Goal: Information Seeking & Learning: Check status

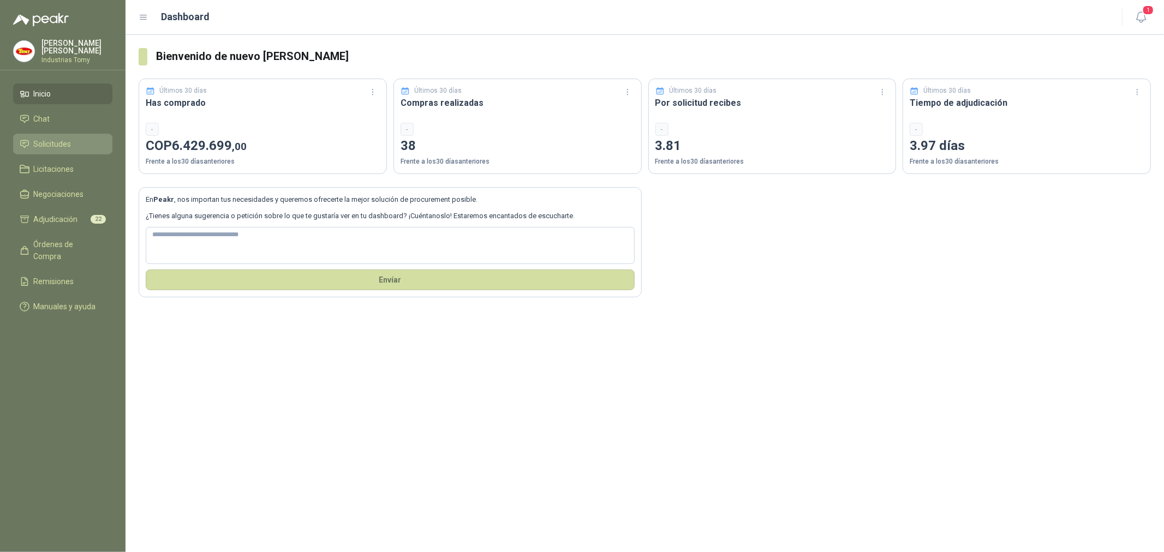
click at [45, 140] on span "Solicitudes" at bounding box center [53, 144] width 38 height 12
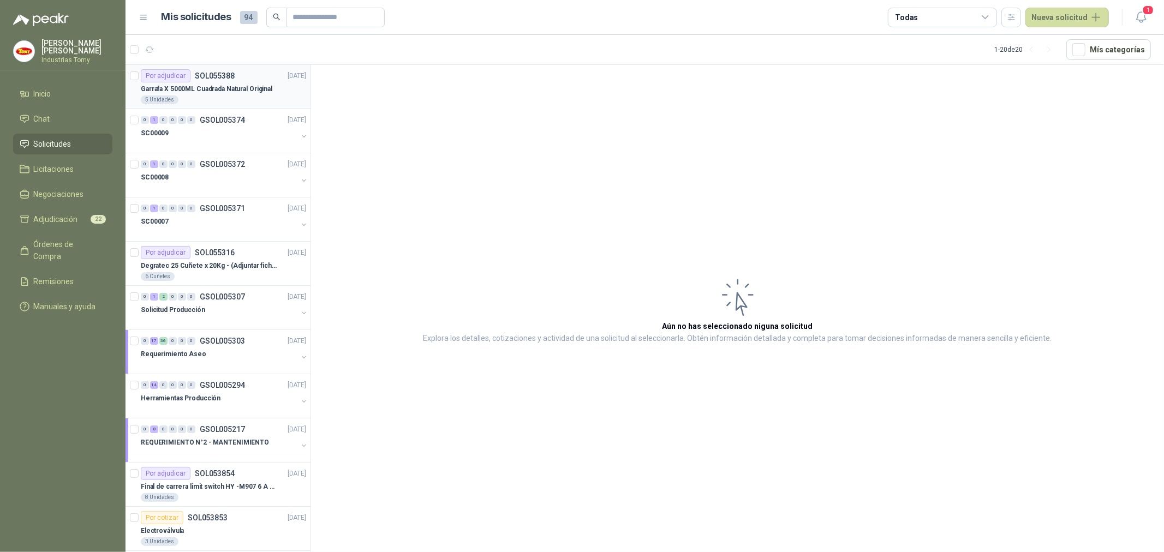
click at [220, 91] on p "Garrafa X 5000ML Cuadrada Natural Original" at bounding box center [207, 89] width 132 height 10
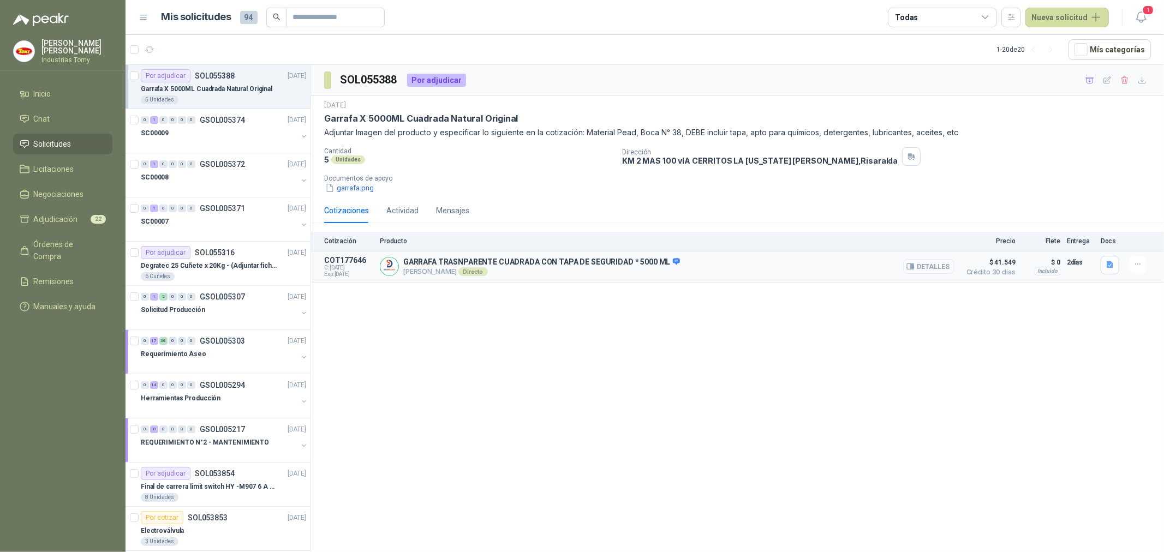
click at [941, 268] on button "Detalles" at bounding box center [928, 266] width 51 height 15
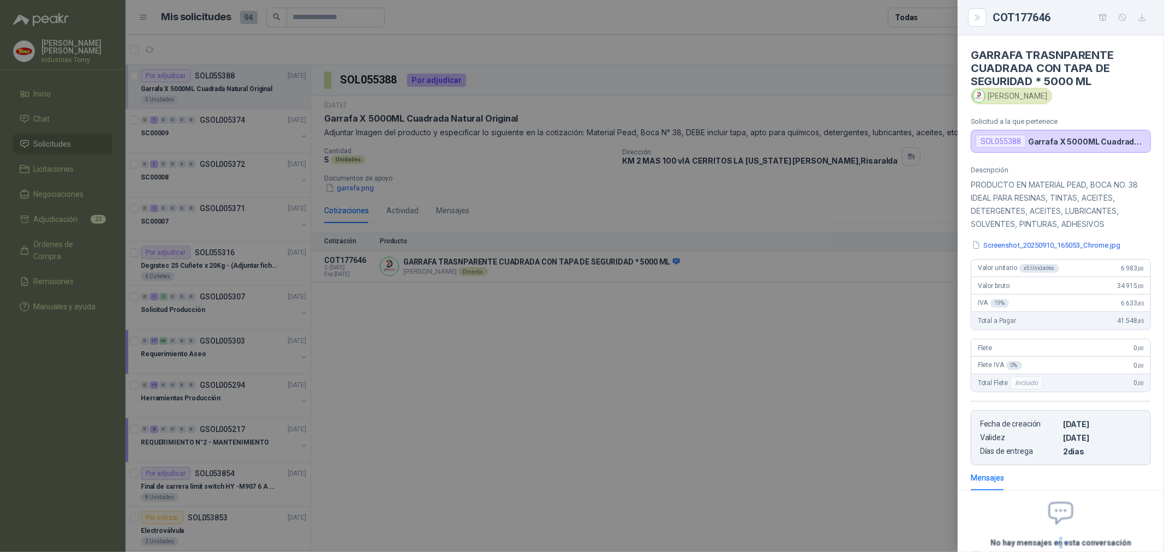
scroll to position [90, 0]
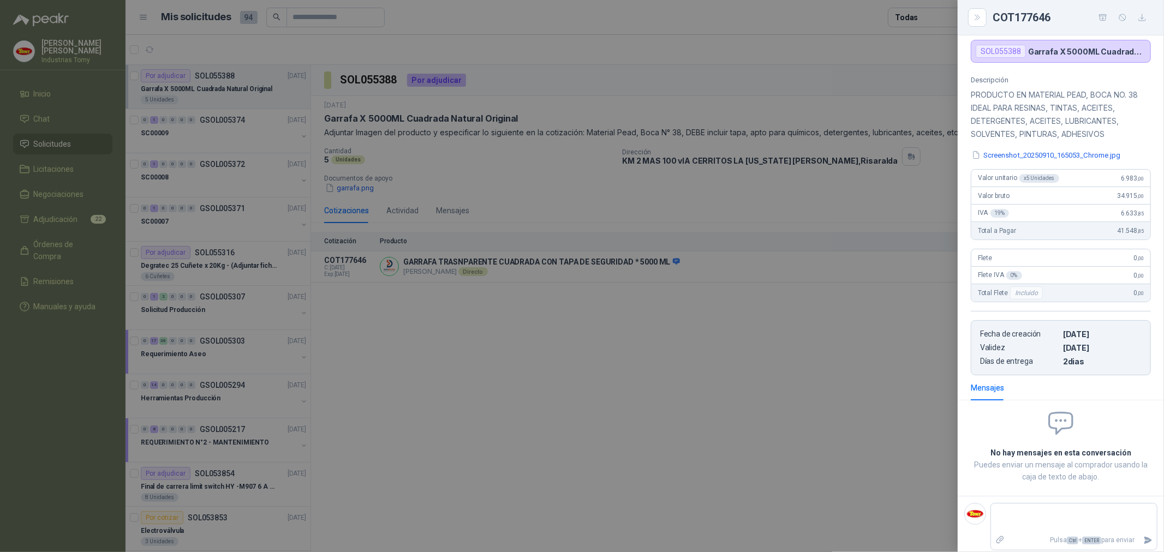
drag, startPoint x: 481, startPoint y: 489, endPoint x: 698, endPoint y: 390, distance: 239.3
click at [698, 390] on div at bounding box center [582, 276] width 1164 height 552
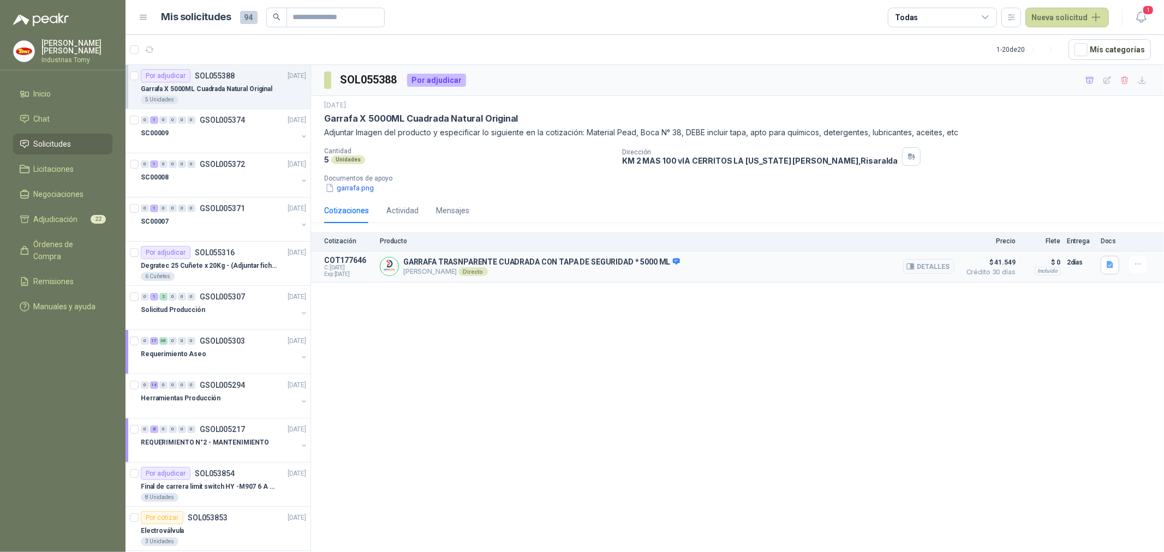
drag, startPoint x: 427, startPoint y: 270, endPoint x: 457, endPoint y: 274, distance: 30.9
click at [457, 274] on p "[PERSON_NAME] Directo" at bounding box center [541, 271] width 277 height 9
click at [461, 273] on p "[PERSON_NAME] Directo" at bounding box center [541, 271] width 277 height 9
click at [937, 266] on button "Detalles" at bounding box center [928, 266] width 51 height 15
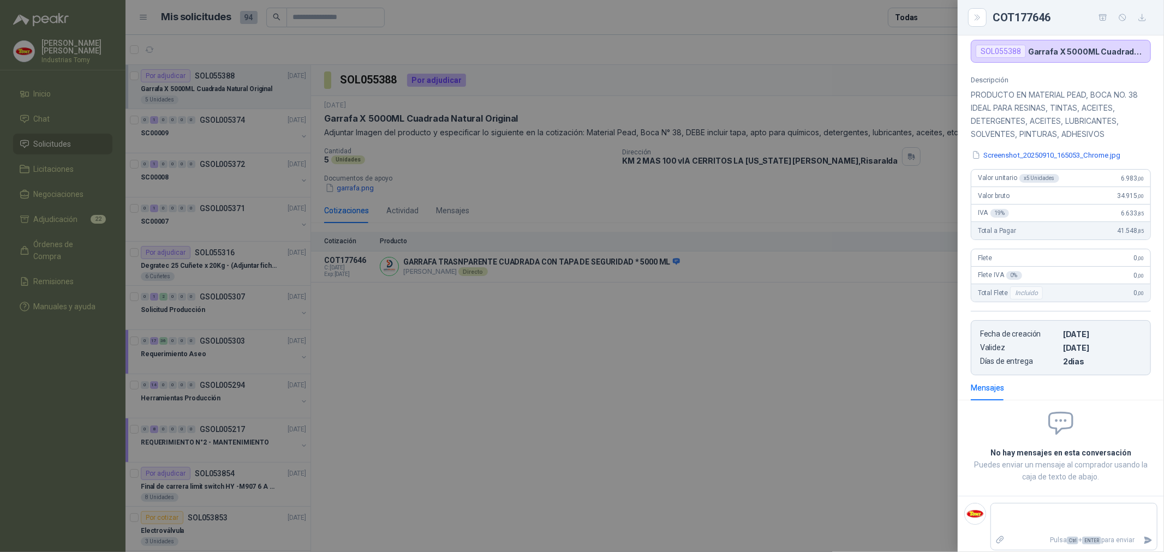
click at [813, 326] on div at bounding box center [582, 276] width 1164 height 552
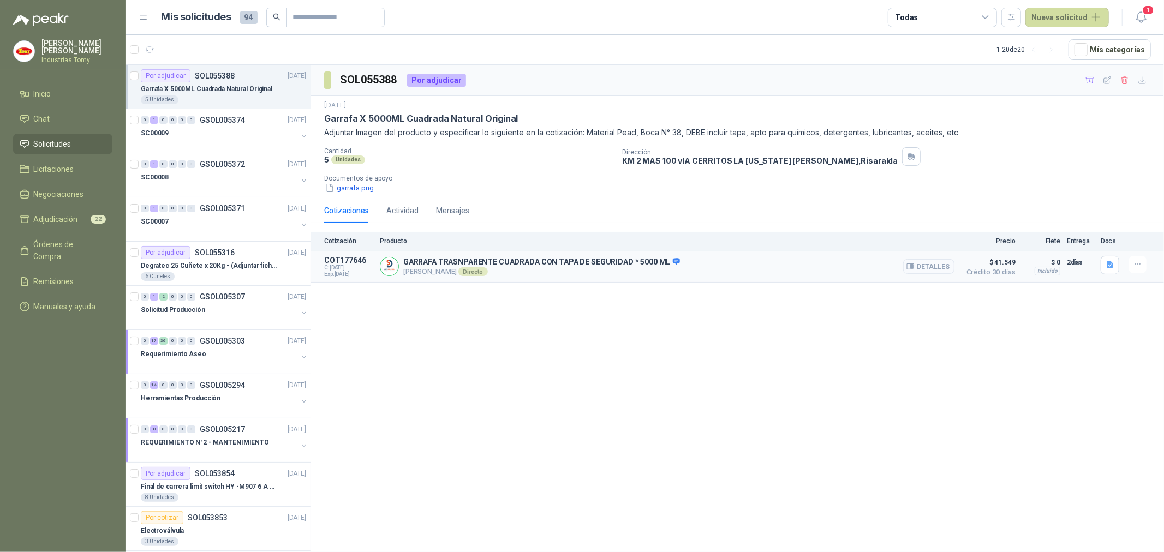
click at [933, 264] on button "Detalles" at bounding box center [928, 266] width 51 height 15
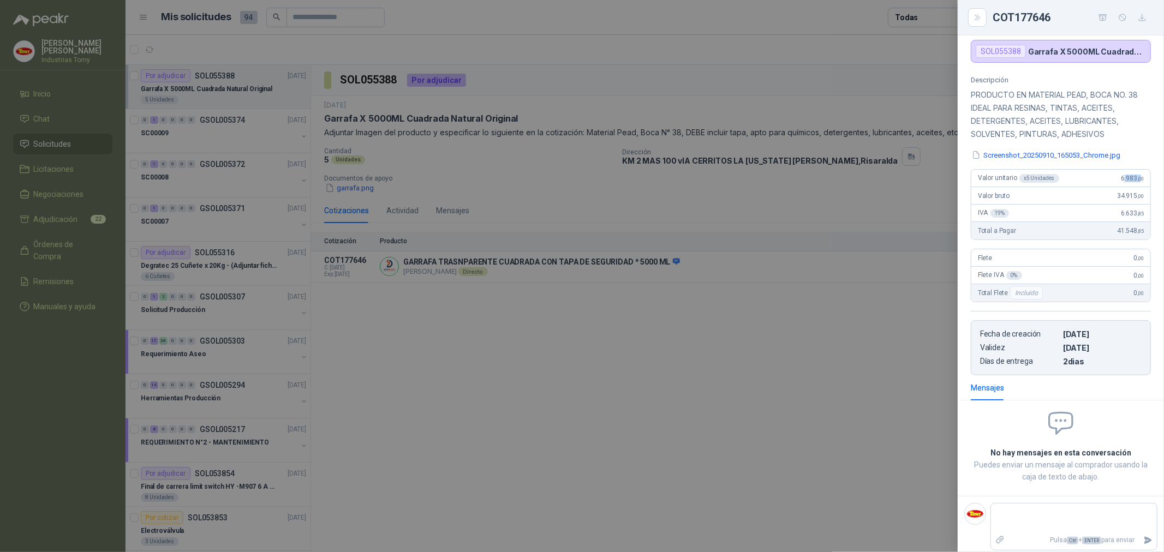
drag, startPoint x: 1116, startPoint y: 176, endPoint x: 1132, endPoint y: 175, distance: 15.9
click at [1132, 175] on span "6.983 ,00" at bounding box center [1132, 179] width 23 height 8
drag, startPoint x: 1081, startPoint y: 97, endPoint x: 1115, endPoint y: 96, distance: 33.3
click at [1115, 96] on p "PRODUCTO EN MATERIAL PEAD, BOCA NO. 38 IDEAL PARA RESINAS, TINTAS, ACEITES, DET…" at bounding box center [1061, 114] width 180 height 52
click at [1063, 102] on p "PRODUCTO EN MATERIAL PEAD, BOCA NO. 38 IDEAL PARA RESINAS, TINTAS, ACEITES, DET…" at bounding box center [1061, 114] width 180 height 52
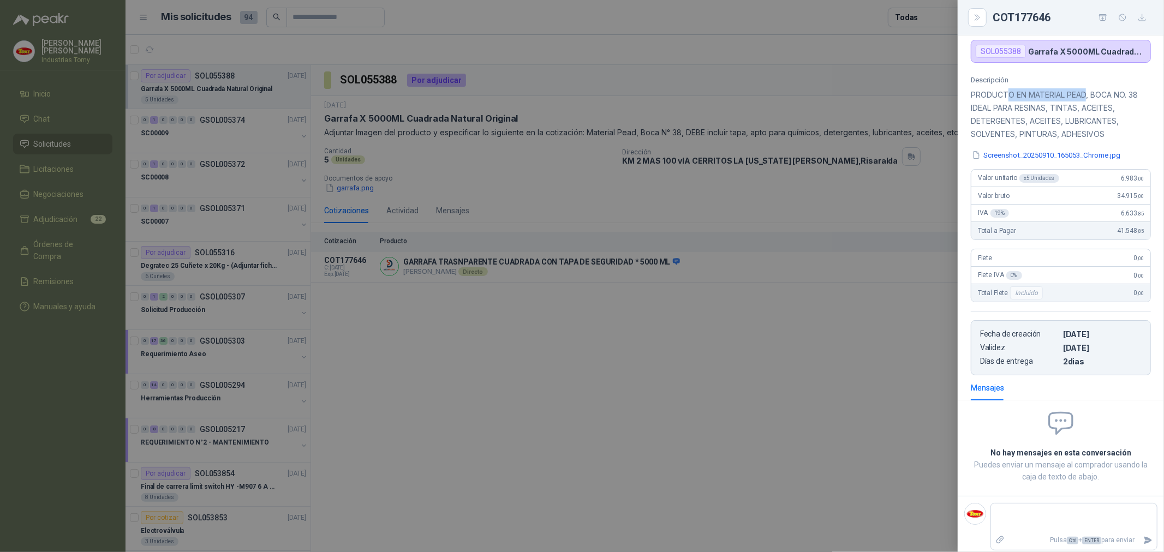
drag, startPoint x: 1008, startPoint y: 96, endPoint x: 1086, endPoint y: 99, distance: 78.1
click at [1086, 99] on p "PRODUCTO EN MATERIAL PEAD, BOCA NO. 38 IDEAL PARA RESINAS, TINTAS, ACEITES, DET…" at bounding box center [1061, 114] width 180 height 52
drag, startPoint x: 1039, startPoint y: 106, endPoint x: 1023, endPoint y: 110, distance: 16.3
click at [1023, 110] on p "PRODUCTO EN MATERIAL PEAD, BOCA NO. 38 IDEAL PARA RESINAS, TINTAS, ACEITES, DET…" at bounding box center [1061, 114] width 180 height 52
drag, startPoint x: 1065, startPoint y: 118, endPoint x: 1037, endPoint y: 123, distance: 28.8
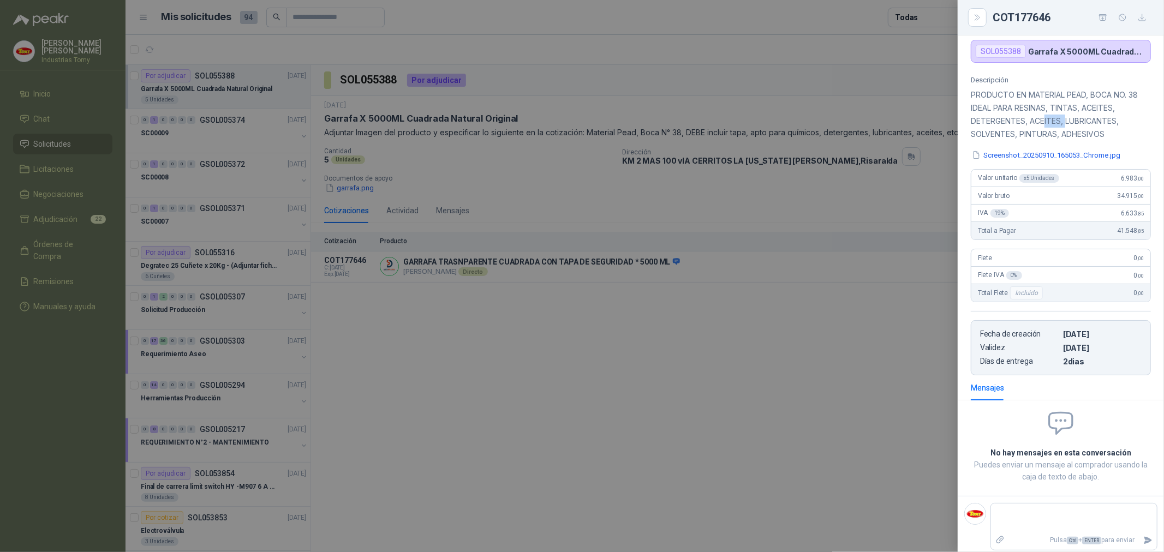
click at [1039, 121] on p "PRODUCTO EN MATERIAL PEAD, BOCA NO. 38 IDEAL PARA RESINAS, TINTAS, ACEITES, DET…" at bounding box center [1061, 114] width 180 height 52
drag, startPoint x: 1070, startPoint y: 135, endPoint x: 1034, endPoint y: 140, distance: 36.3
click at [1035, 139] on p "PRODUCTO EN MATERIAL PEAD, BOCA NO. 38 IDEAL PARA RESINAS, TINTAS, ACEITES, DET…" at bounding box center [1061, 114] width 180 height 52
click at [1033, 156] on button "Screenshot_20250910_165053_Chrome.jpg" at bounding box center [1046, 155] width 151 height 11
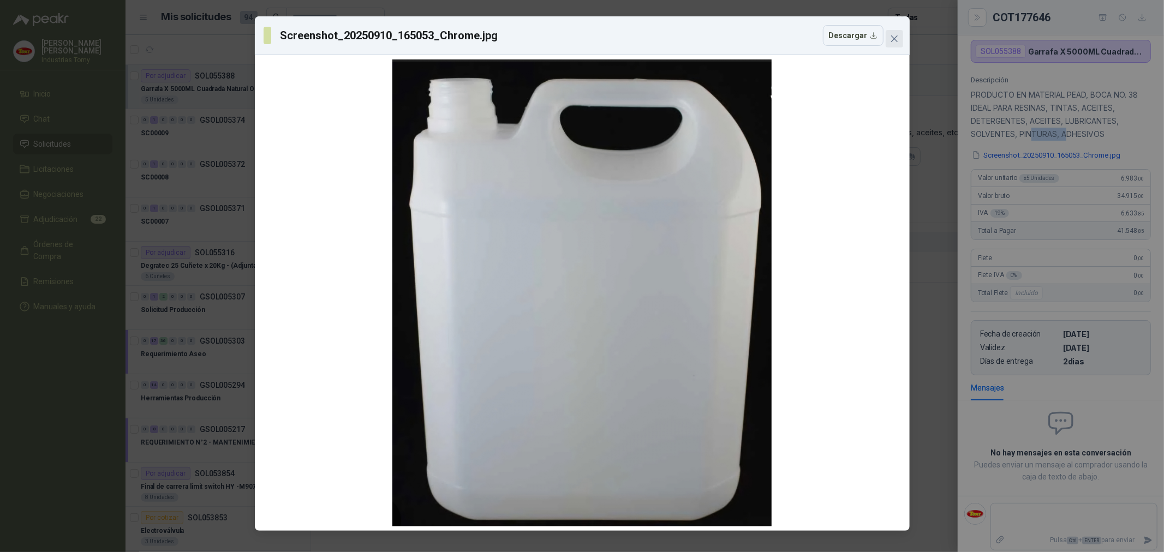
click at [898, 36] on span "Close" at bounding box center [894, 38] width 17 height 9
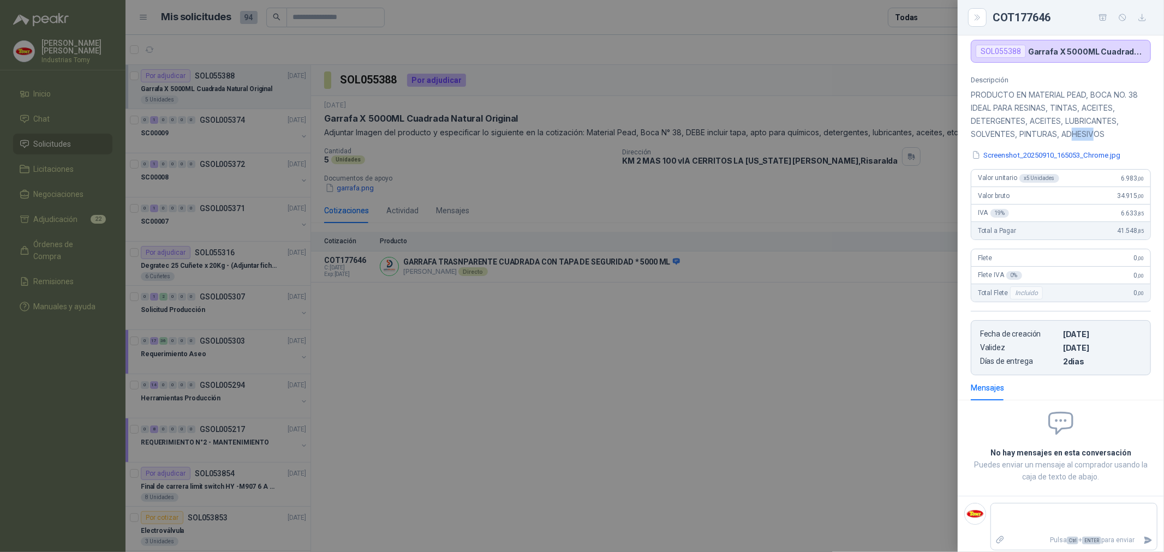
drag, startPoint x: 1096, startPoint y: 133, endPoint x: 1067, endPoint y: 137, distance: 28.6
click at [1067, 137] on p "PRODUCTO EN MATERIAL PEAD, BOCA NO. 38 IDEAL PARA RESINAS, TINTAS, ACEITES, DET…" at bounding box center [1061, 114] width 180 height 52
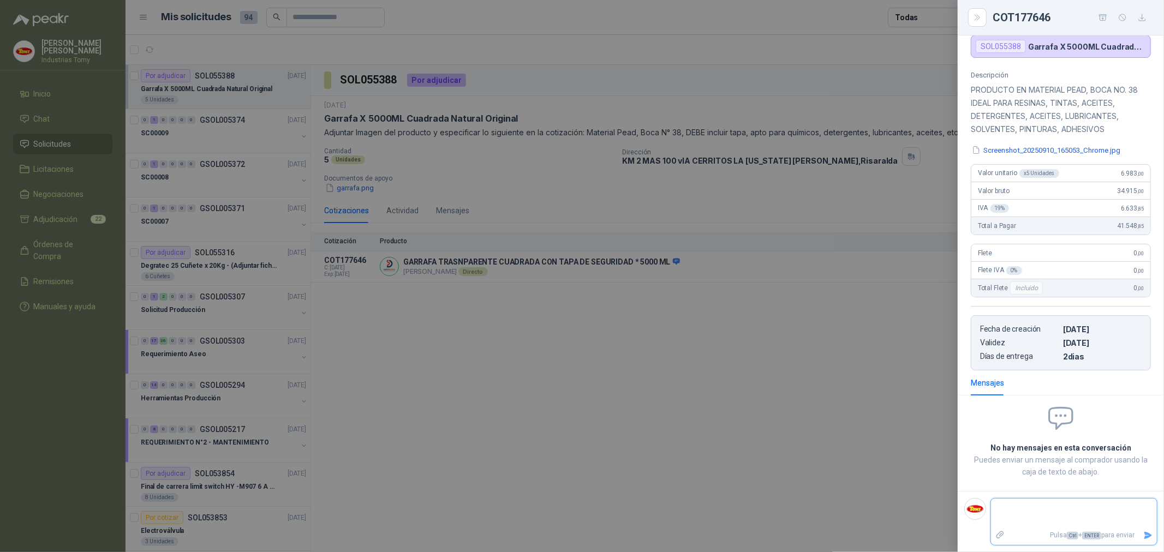
click at [1043, 510] on textarea at bounding box center [1074, 513] width 166 height 25
type textarea "*"
type textarea "**"
type textarea "***"
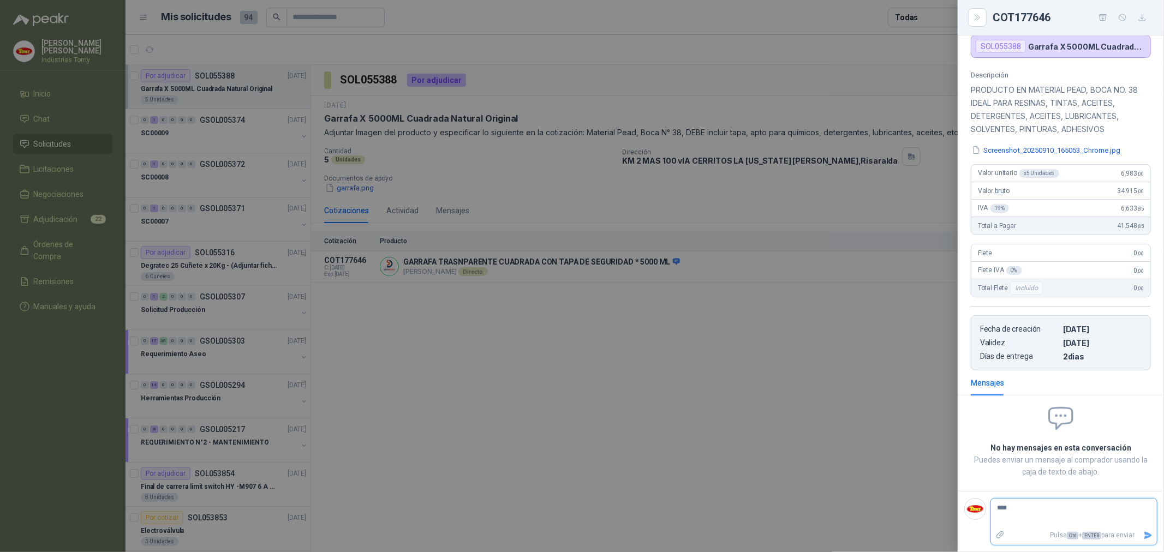
type textarea "*****"
type textarea "******"
type textarea "*******"
type textarea "********"
type textarea "*********"
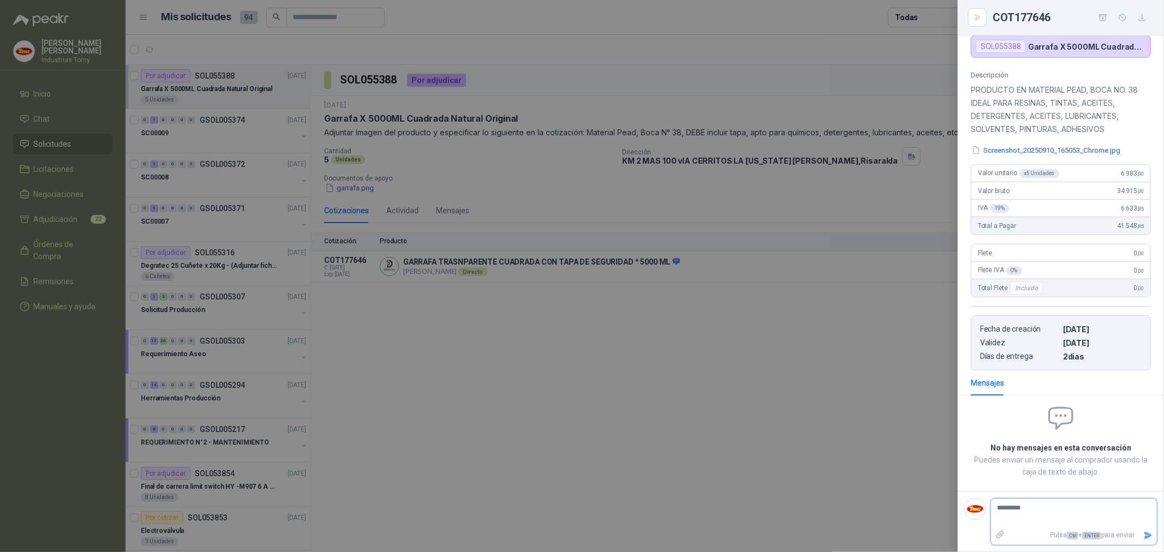
type textarea "**********"
type textarea "*********"
type textarea "**********"
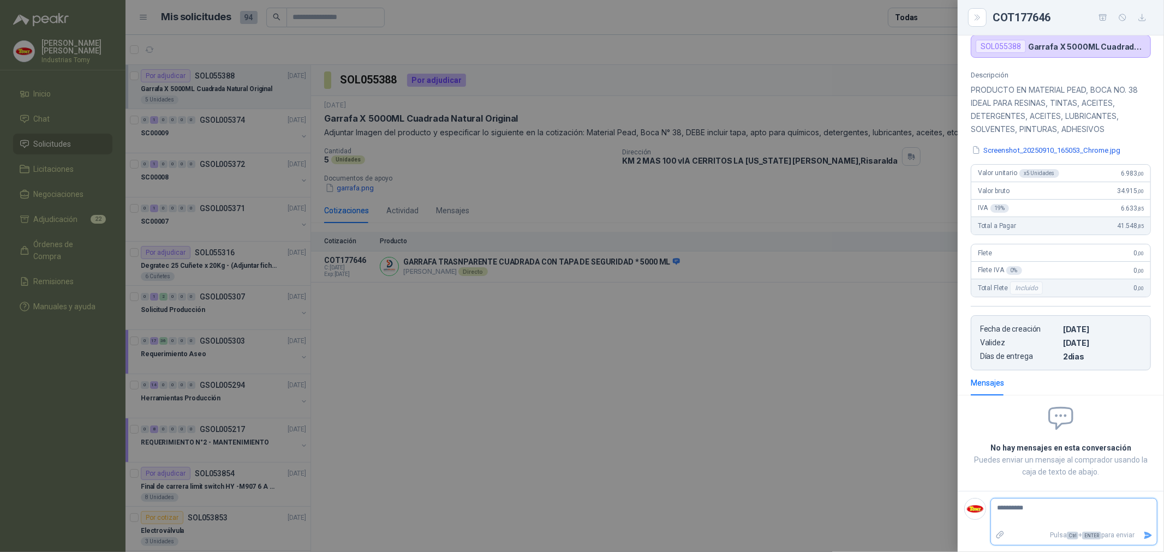
type textarea "**********"
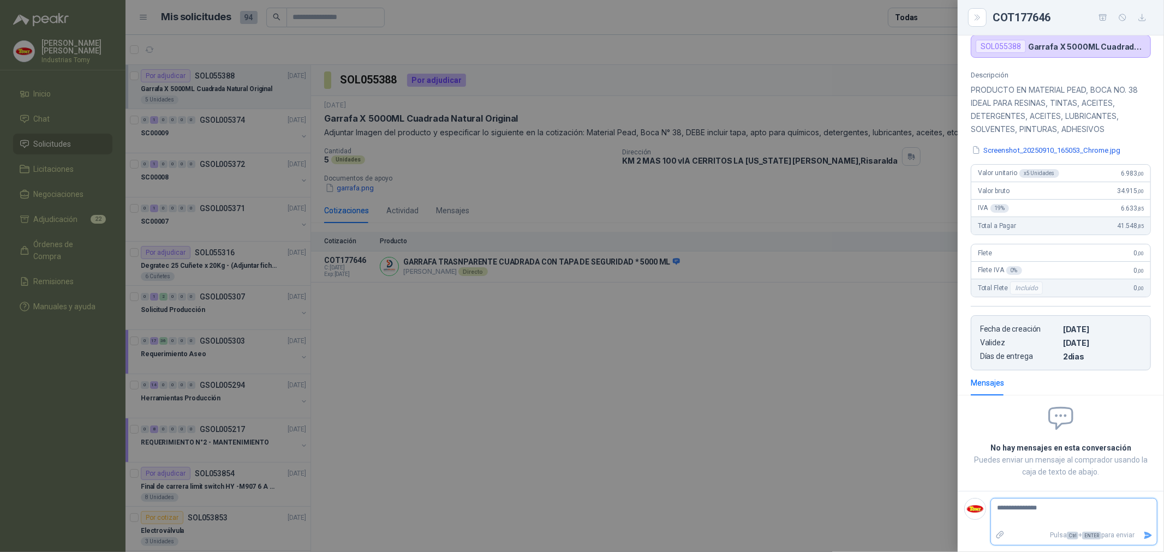
type textarea "**********"
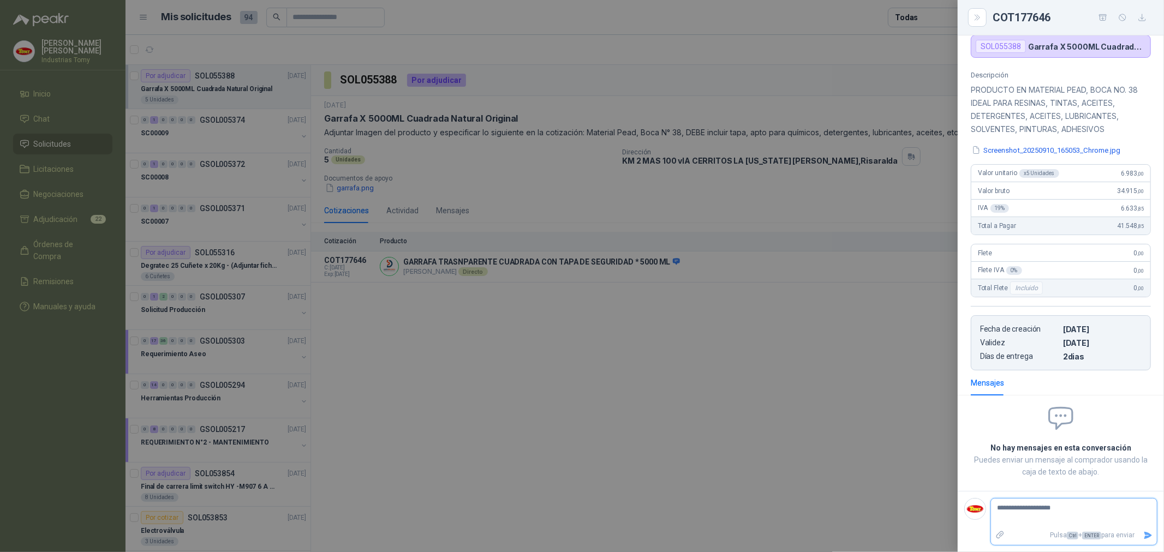
type textarea "**********"
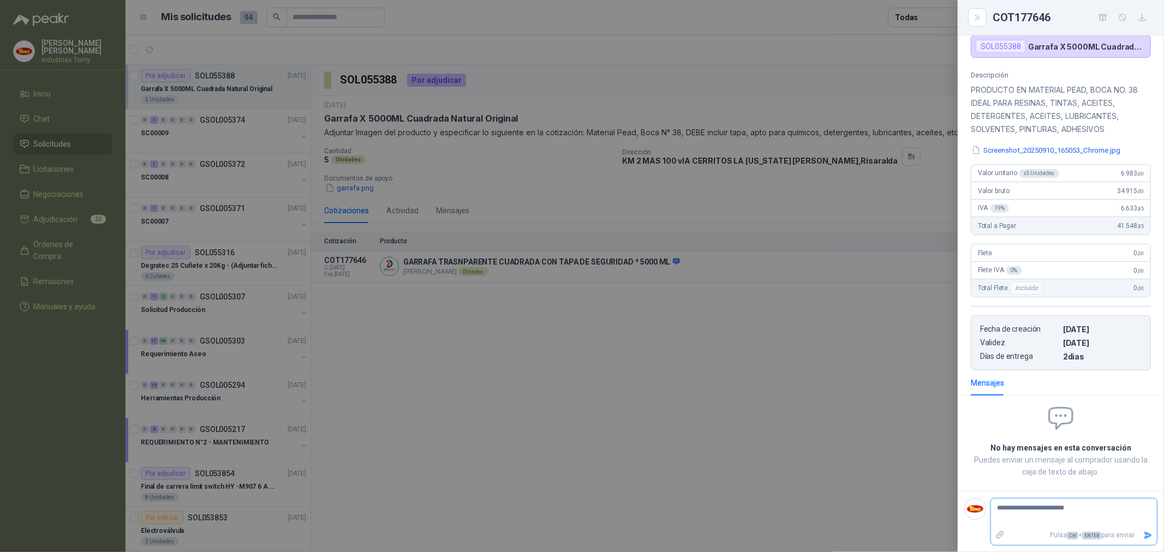
type textarea "**********"
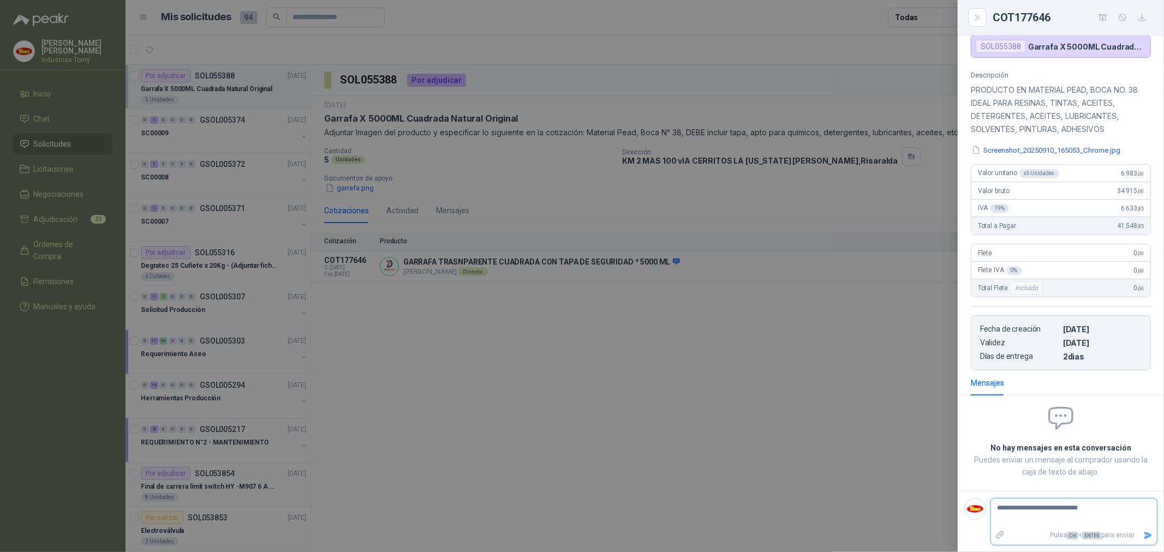
type textarea "**********"
click at [1144, 536] on icon "Enviar" at bounding box center [1148, 535] width 8 height 7
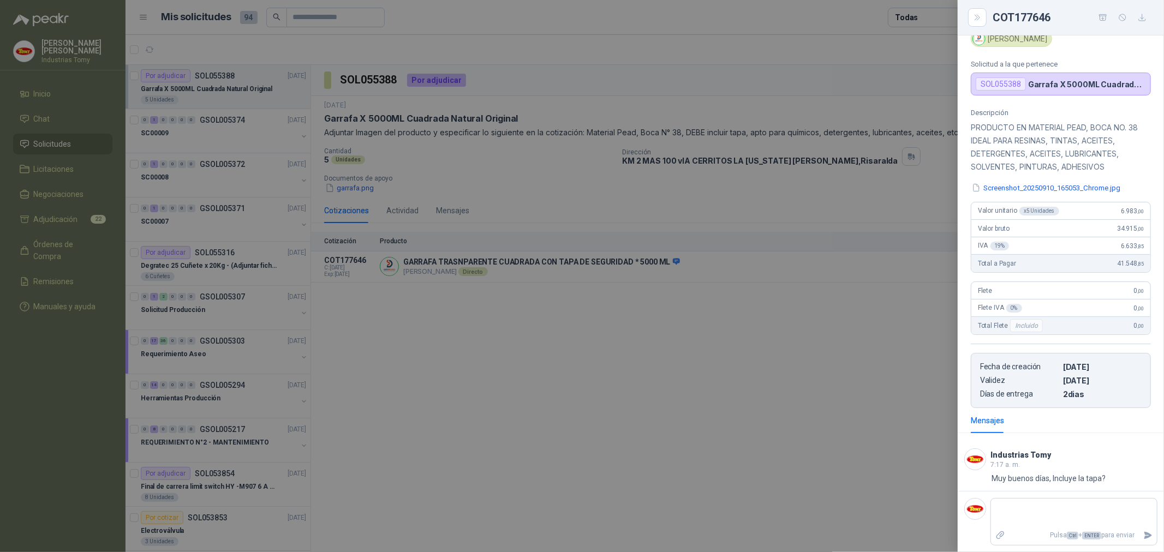
click at [635, 440] on div at bounding box center [582, 276] width 1164 height 552
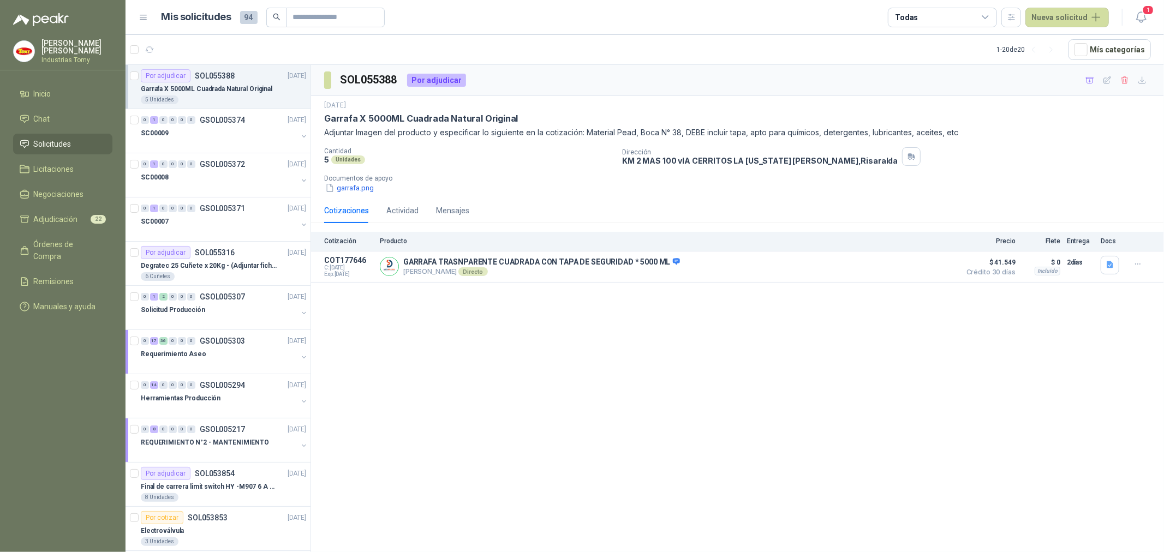
drag, startPoint x: 465, startPoint y: 342, endPoint x: 456, endPoint y: 338, distance: 10.0
click at [457, 339] on div "SOL055388 Por adjudicar [DATE] Garrafa X 5000ML Cuadrada Natural Original Adjun…" at bounding box center [737, 310] width 853 height 491
click at [461, 459] on div "SOL055388 Por adjudicar [DATE] Garrafa X 5000ML Cuadrada Natural Original Adjun…" at bounding box center [737, 310] width 853 height 491
click at [639, 306] on div "SOL055388 Por adjudicar [DATE] Garrafa X 5000ML Cuadrada Natural Original Adjun…" at bounding box center [737, 310] width 853 height 491
click at [548, 396] on div "SOL055388 Por adjudicar [DATE] Garrafa X 5000ML Cuadrada Natural Original Adjun…" at bounding box center [737, 310] width 853 height 491
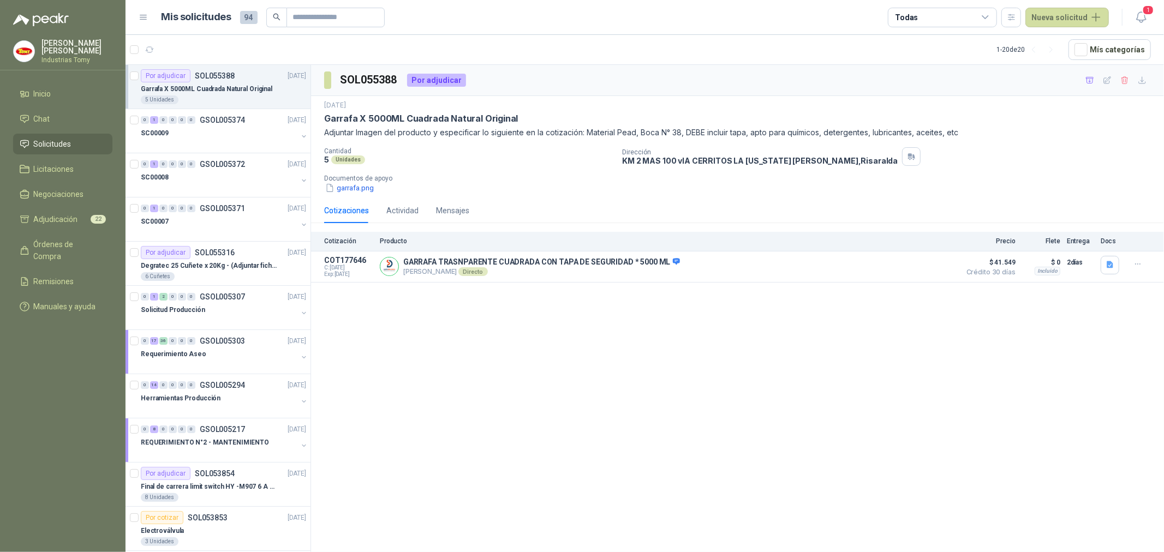
drag, startPoint x: 566, startPoint y: 361, endPoint x: 551, endPoint y: 346, distance: 21.2
click at [564, 361] on div "SOL055388 Por adjudicar [DATE] Garrafa X 5000ML Cuadrada Natural Original Adjun…" at bounding box center [737, 310] width 853 height 491
click at [208, 93] on p "Garrafa X 5000ML Cuadrada Natural Original" at bounding box center [207, 89] width 132 height 10
drag, startPoint x: 798, startPoint y: 374, endPoint x: 776, endPoint y: 367, distance: 22.9
click at [796, 374] on div "SOL055388 Por adjudicar [DATE] Garrafa X 5000ML Cuadrada Natural Original Adjun…" at bounding box center [737, 310] width 853 height 491
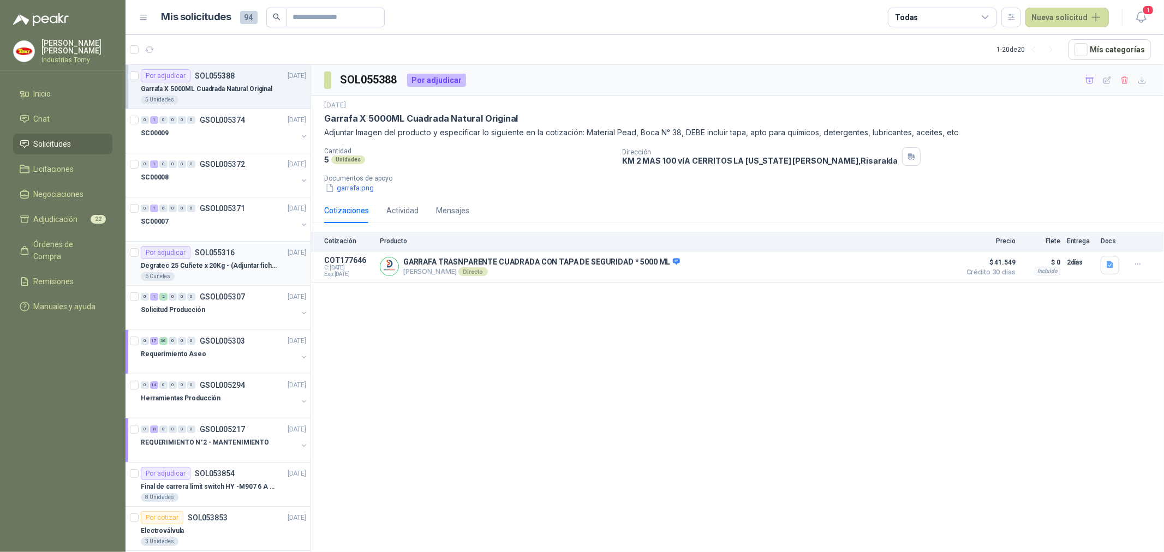
click at [216, 265] on p "Degratec 25 Cuñete x 20Kg - (Adjuntar ficha técnica)" at bounding box center [209, 266] width 136 height 10
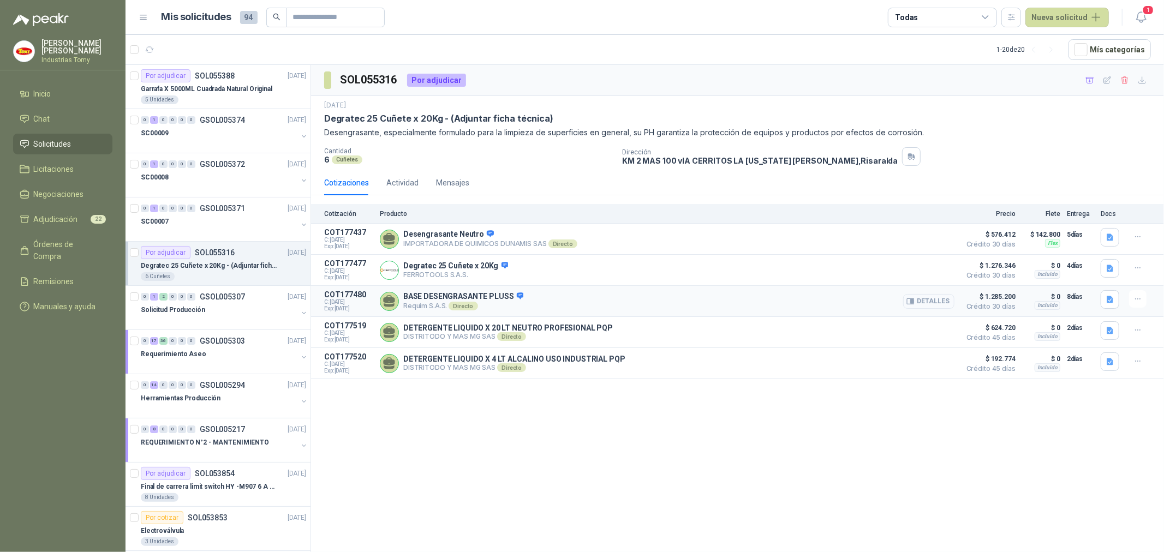
click at [939, 298] on button "Detalles" at bounding box center [928, 301] width 51 height 15
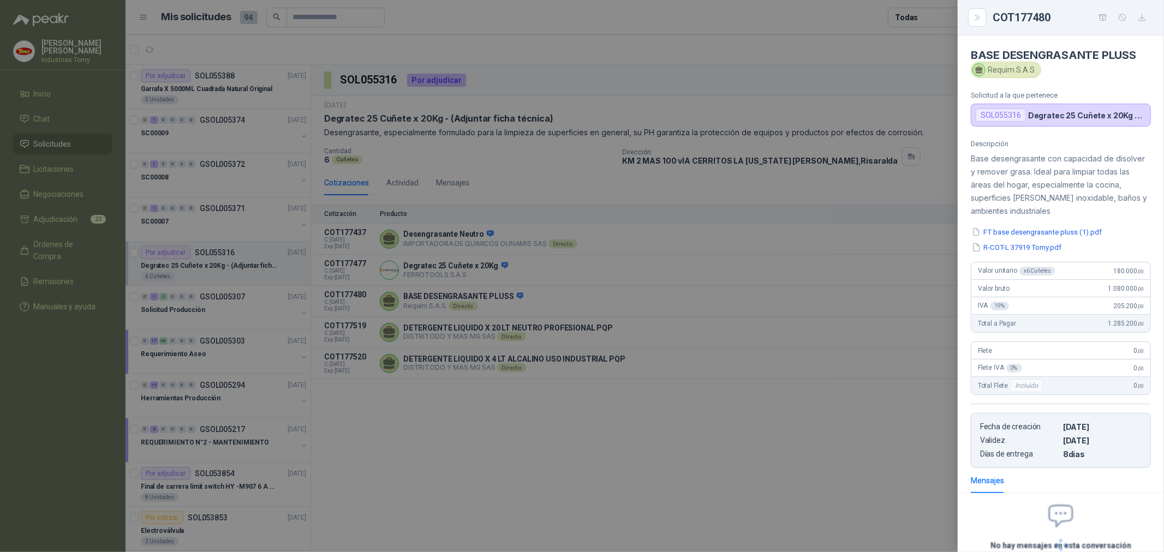
scroll to position [93, 0]
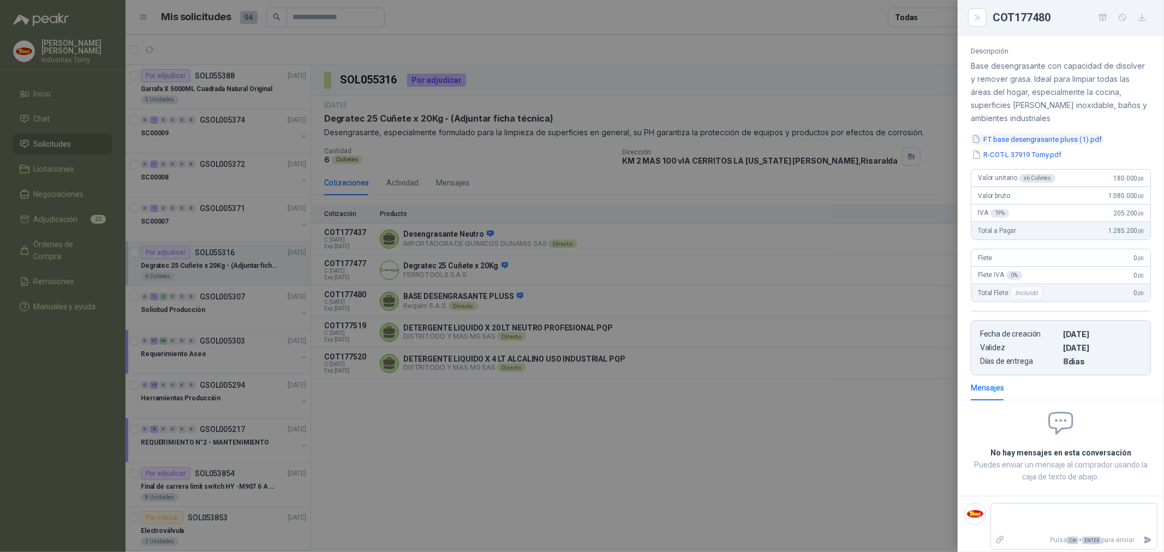
click at [1070, 139] on button "FT base desengrasante pluss (1).pdf" at bounding box center [1037, 139] width 132 height 11
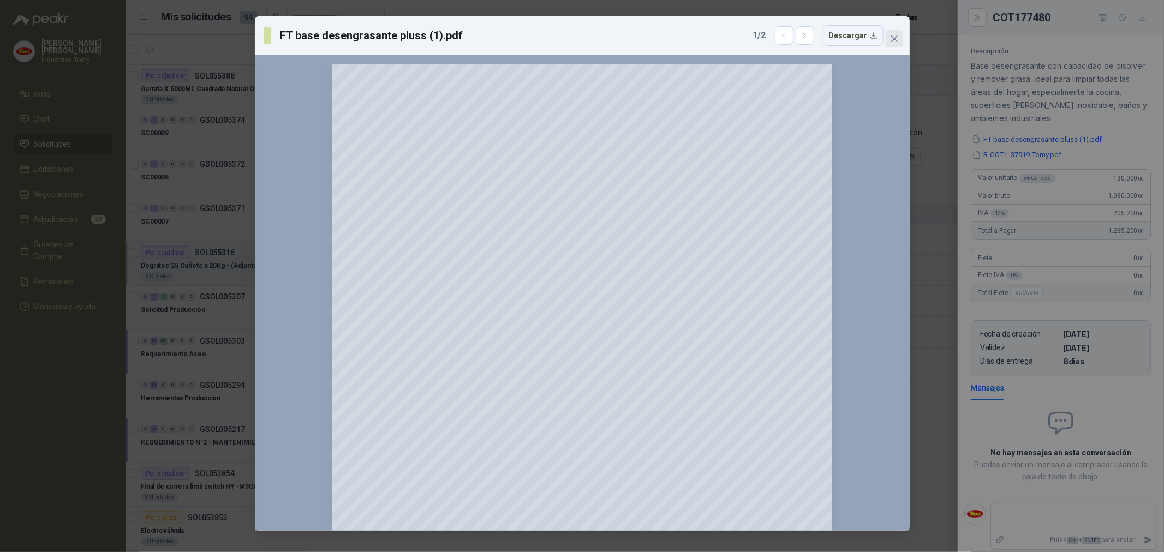
click at [897, 35] on icon "close" at bounding box center [893, 38] width 7 height 7
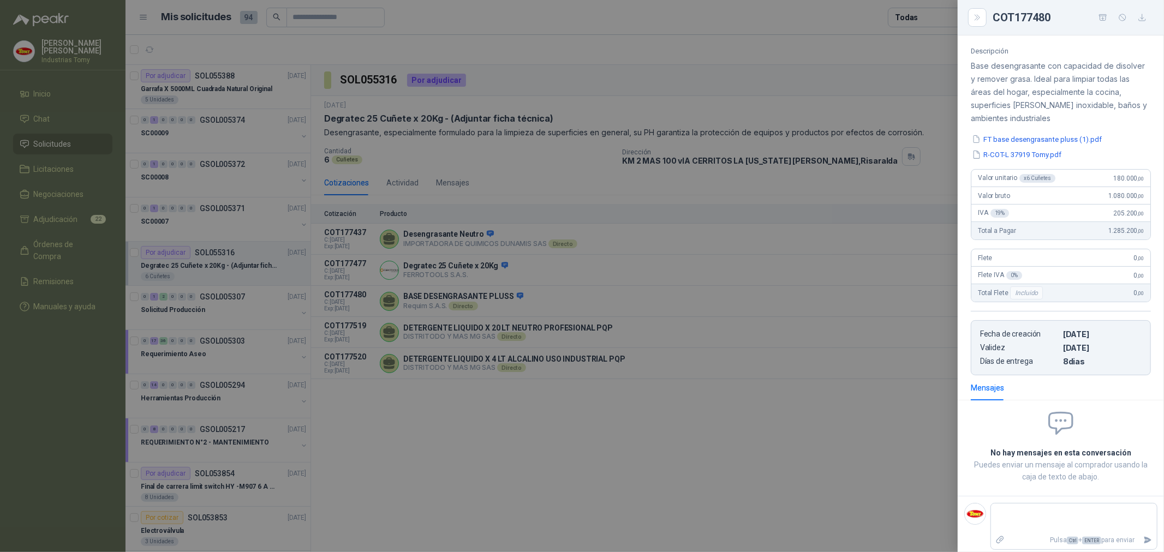
click at [649, 313] on div at bounding box center [582, 276] width 1164 height 552
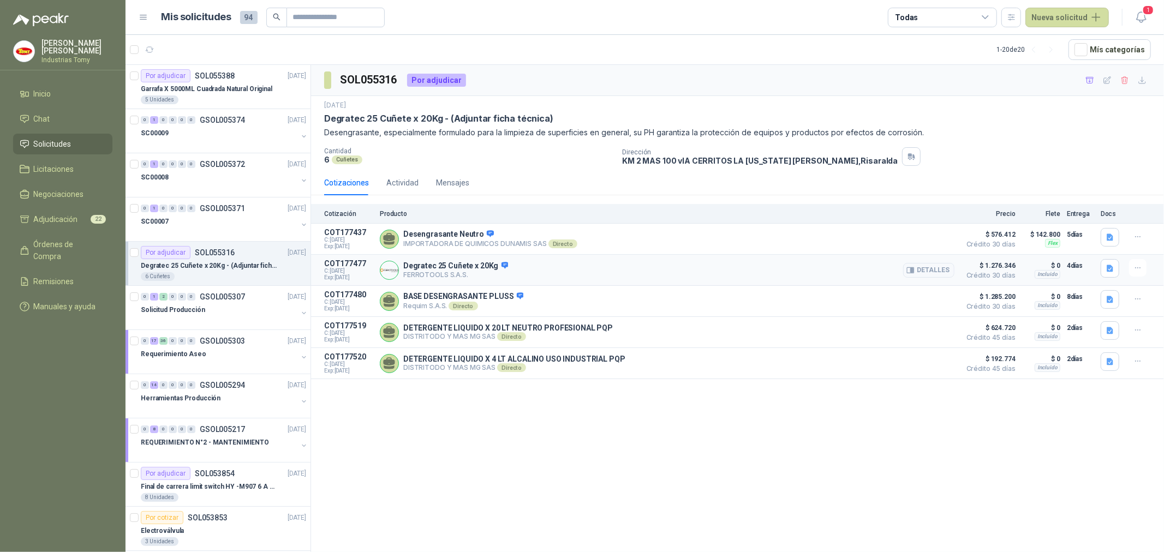
click at [920, 279] on div "Detalles" at bounding box center [928, 270] width 51 height 22
click at [924, 275] on button "Detalles" at bounding box center [928, 270] width 51 height 15
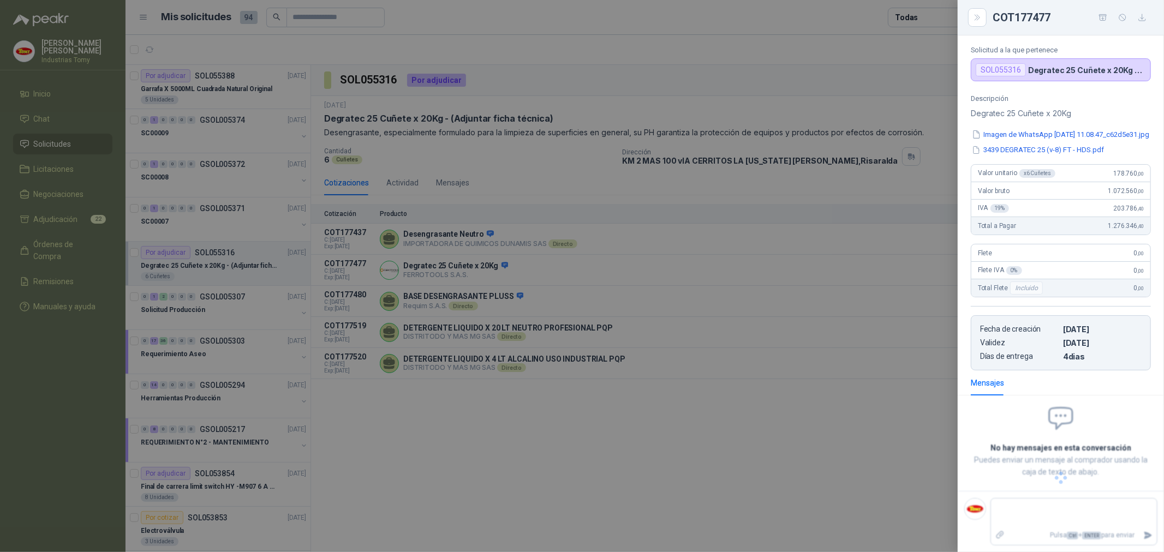
scroll to position [53, 0]
click at [1063, 129] on button "Imagen de WhatsApp [DATE] 11.08.47_c62d5e31.jpg" at bounding box center [1061, 134] width 180 height 11
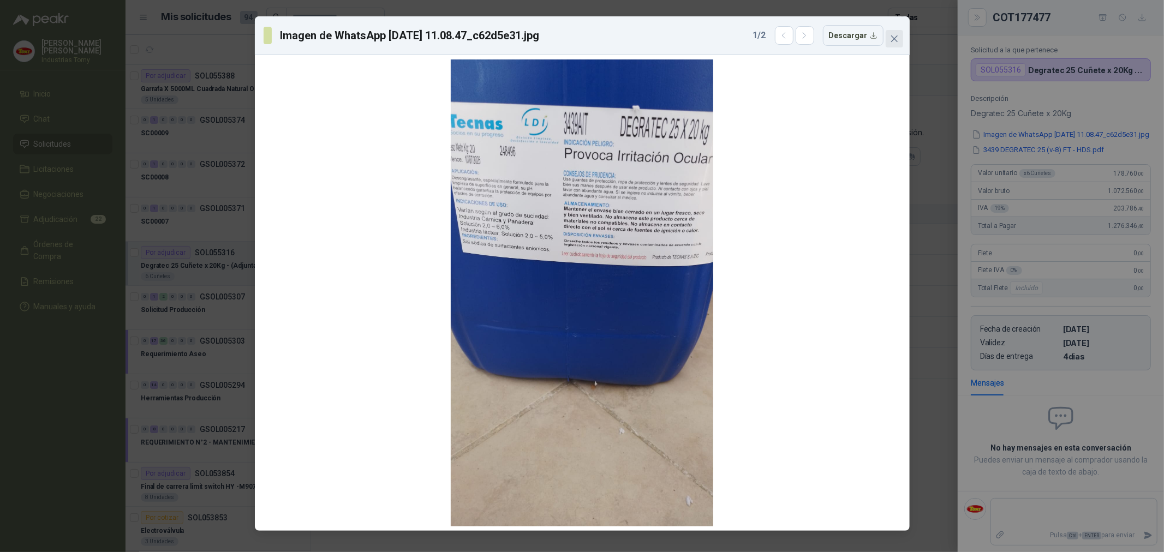
click at [893, 39] on icon "close" at bounding box center [893, 38] width 7 height 7
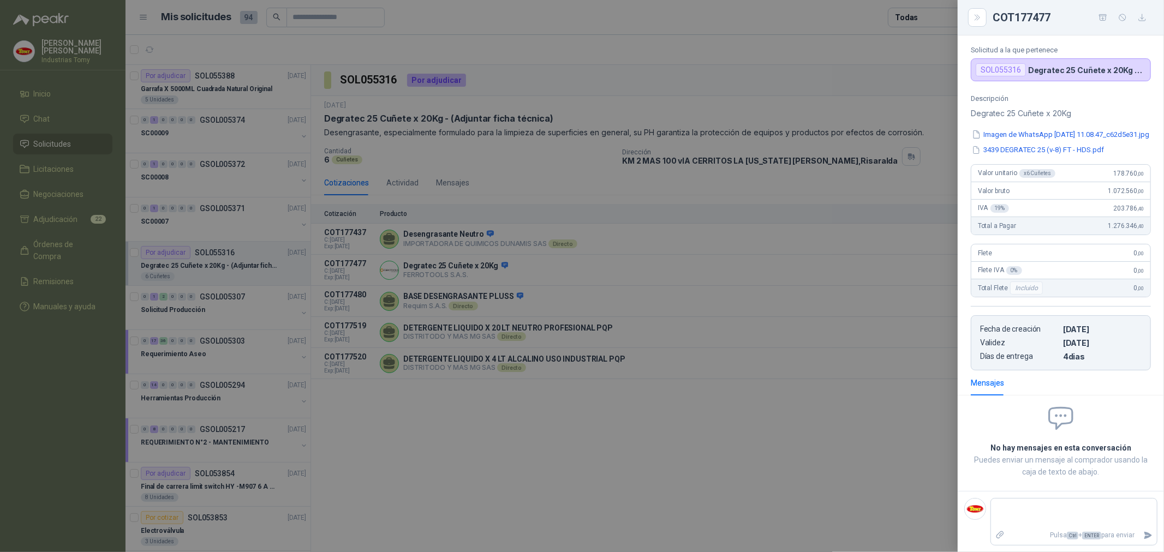
click at [678, 275] on div at bounding box center [582, 276] width 1164 height 552
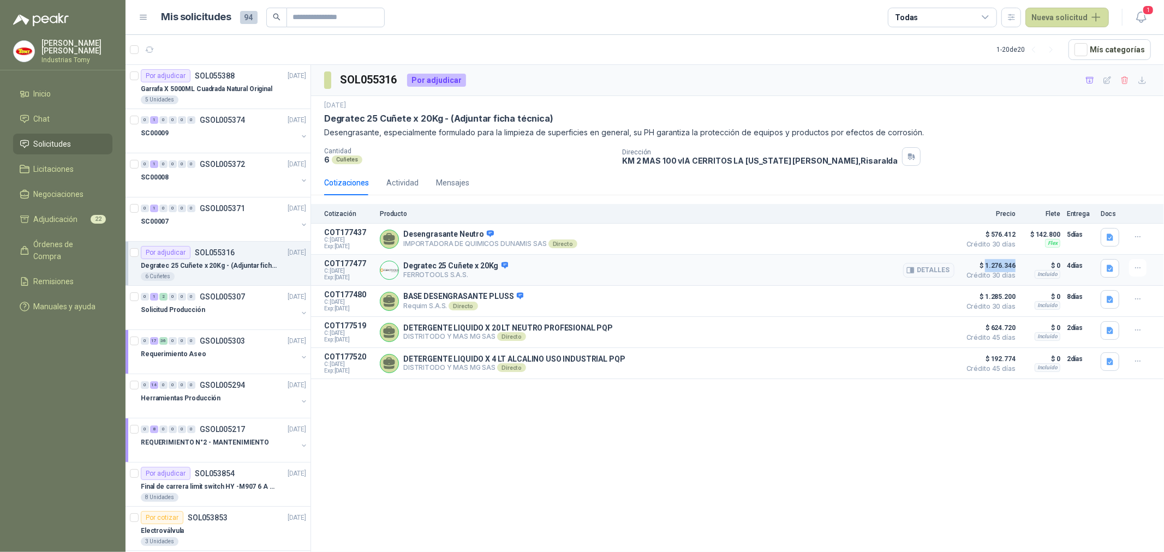
drag, startPoint x: 1014, startPoint y: 268, endPoint x: 985, endPoint y: 262, distance: 29.5
click at [985, 262] on span "$ 1.276.346" at bounding box center [988, 265] width 55 height 13
drag, startPoint x: 1006, startPoint y: 269, endPoint x: 1014, endPoint y: 267, distance: 7.8
click at [1007, 268] on span "$ 1.276.346" at bounding box center [988, 265] width 55 height 13
click at [939, 271] on button "Detalles" at bounding box center [928, 270] width 51 height 15
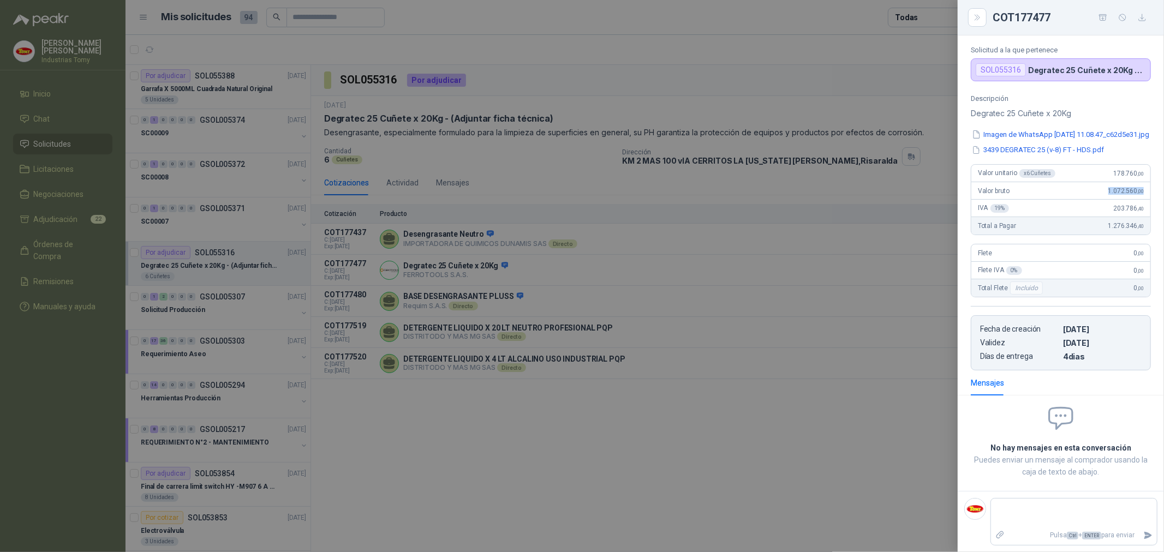
drag, startPoint x: 1092, startPoint y: 189, endPoint x: 1144, endPoint y: 184, distance: 52.6
click at [1144, 184] on div "Descripción Degratec 25 Cuñete x 20Kg Imagen de WhatsApp [DATE] 11.08.47_c62d5e…" at bounding box center [1061, 232] width 206 height 276
drag, startPoint x: 1106, startPoint y: 175, endPoint x: 1142, endPoint y: 171, distance: 36.2
click at [1142, 171] on article "Valor unitario x 6 Cuñetes 178.760 ,00 Valor bruto 1.072.560 ,00 IVA 19 % 203.7…" at bounding box center [1061, 199] width 180 height 71
drag, startPoint x: 1102, startPoint y: 193, endPoint x: 1138, endPoint y: 188, distance: 35.7
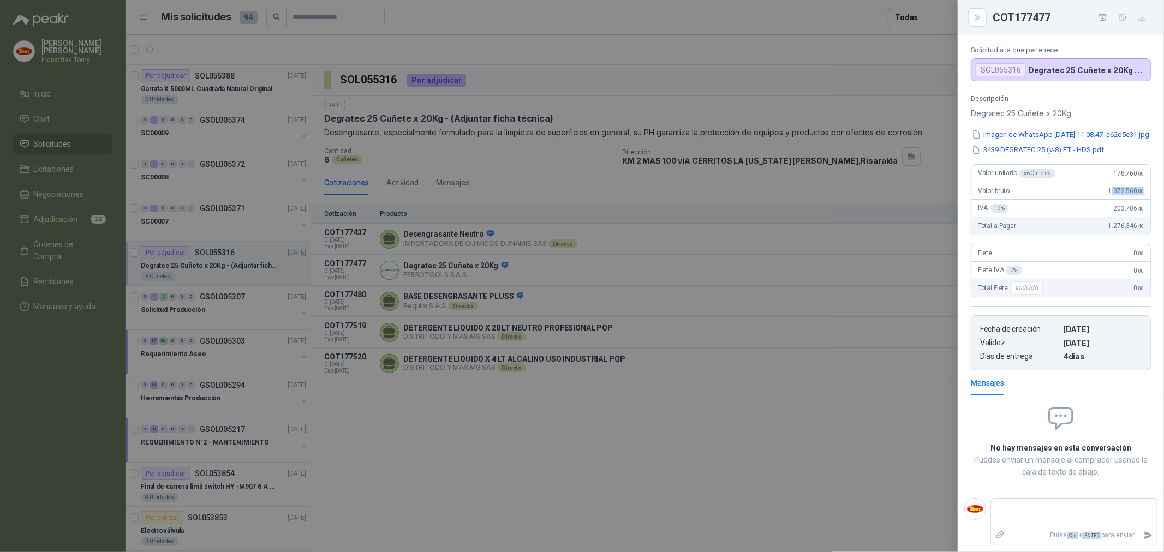
click at [1138, 188] on div "Valor bruto 1.072.560 ,00" at bounding box center [1060, 190] width 179 height 17
click at [745, 490] on div at bounding box center [582, 276] width 1164 height 552
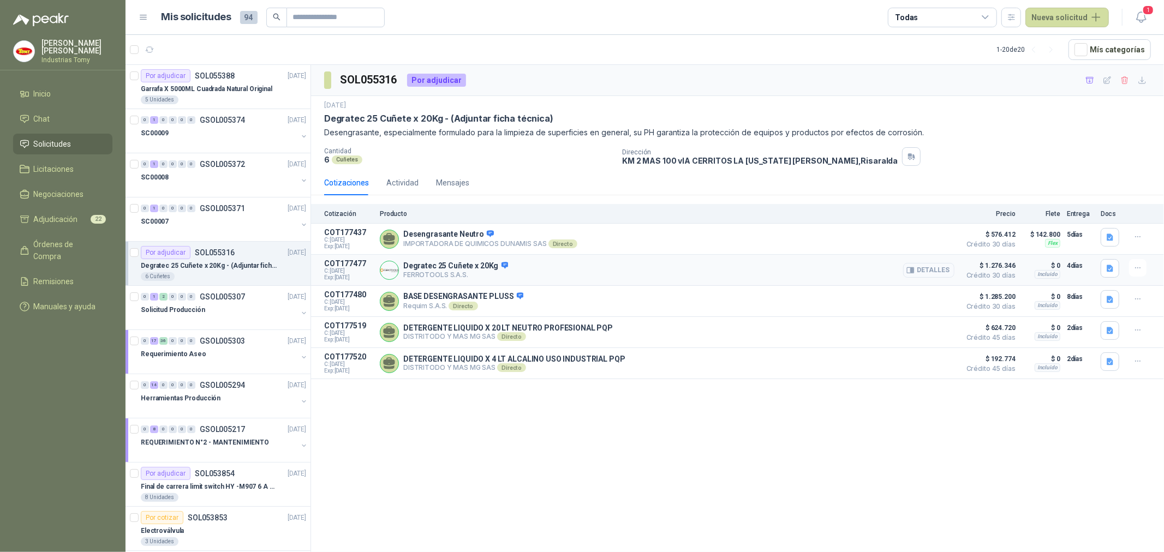
click at [925, 275] on button "Detalles" at bounding box center [928, 270] width 51 height 15
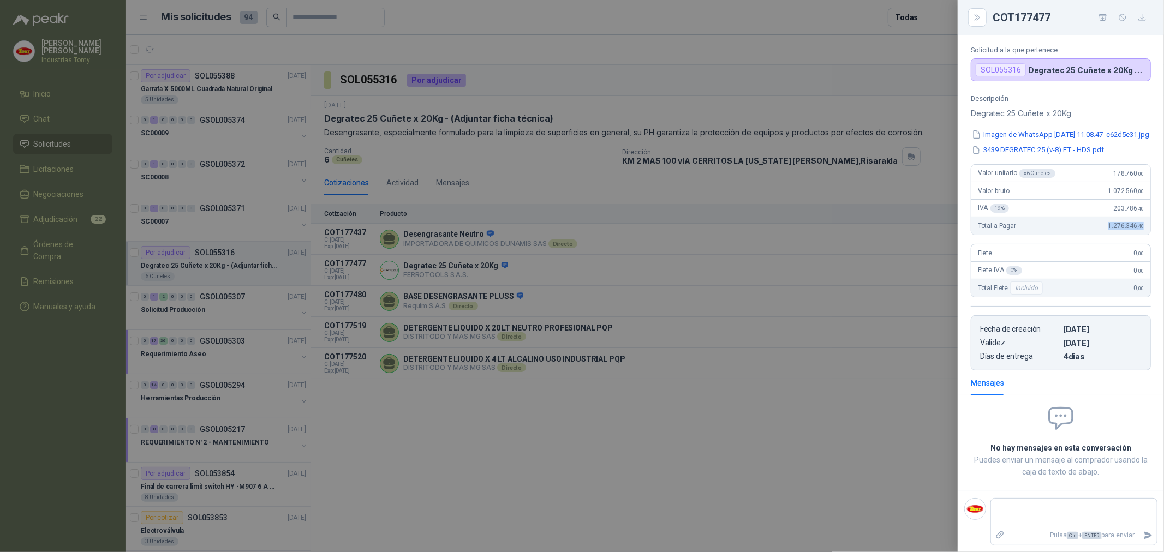
drag, startPoint x: 1099, startPoint y: 225, endPoint x: 1138, endPoint y: 224, distance: 38.8
click at [1138, 224] on div "Total a Pagar 1.276.346 ,40" at bounding box center [1060, 225] width 179 height 17
click at [1134, 225] on div "Total a Pagar 1.276.346 ,40" at bounding box center [1060, 225] width 179 height 17
click at [817, 408] on div at bounding box center [582, 276] width 1164 height 552
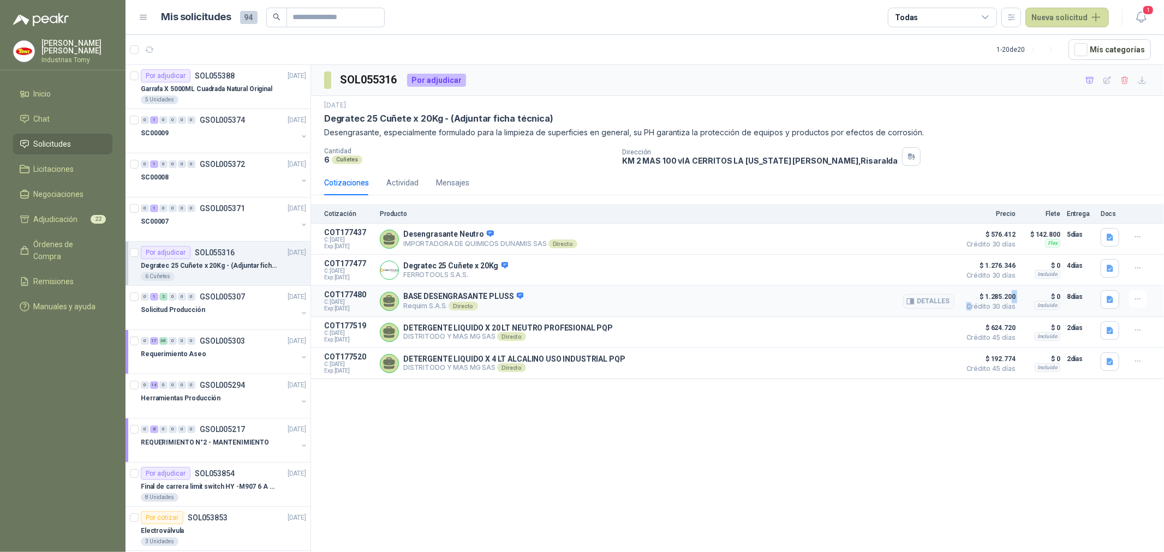
drag, startPoint x: 1011, startPoint y: 297, endPoint x: 972, endPoint y: 304, distance: 39.9
click at [972, 304] on p "$ 1.285.200 Crédito 30 días" at bounding box center [988, 301] width 55 height 22
drag, startPoint x: 1008, startPoint y: 295, endPoint x: 977, endPoint y: 299, distance: 31.3
click at [977, 299] on span "$ 1.285.200" at bounding box center [988, 296] width 55 height 13
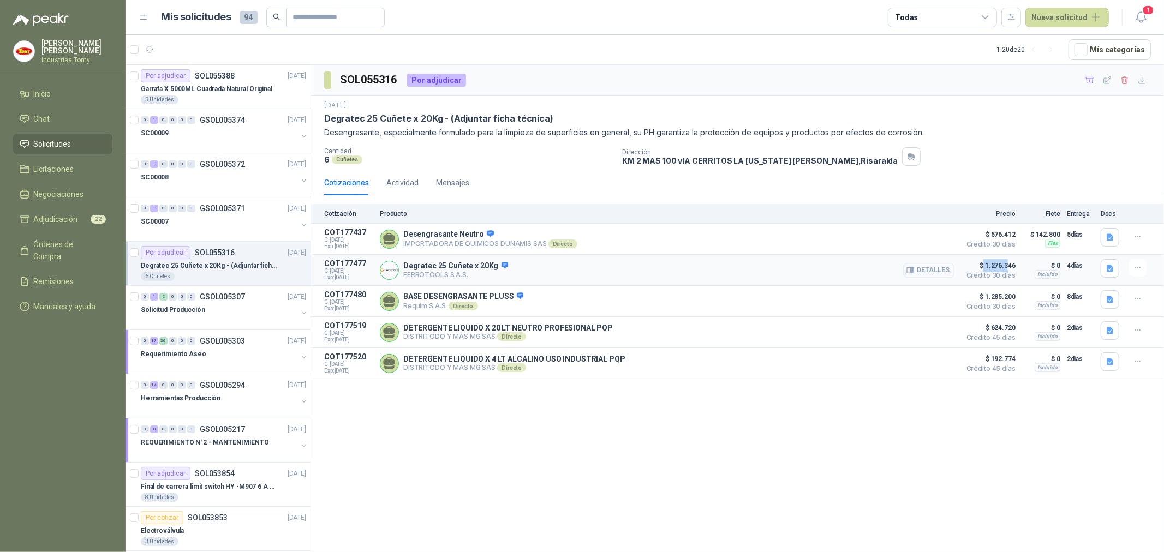
drag, startPoint x: 1007, startPoint y: 265, endPoint x: 984, endPoint y: 265, distance: 22.9
click at [984, 265] on span "$ 1.276.346" at bounding box center [988, 265] width 55 height 13
click at [543, 444] on div "SOL055316 Por adjudicar [DATE] Degratec 25 Cuñete x 20Kg - (Adjuntar ficha técn…" at bounding box center [737, 310] width 853 height 491
click at [582, 467] on div "SOL055316 Por adjudicar [DATE] Degratec 25 Cuñete x 20Kg - (Adjuntar ficha técn…" at bounding box center [737, 310] width 853 height 491
click at [624, 453] on div "SOL055316 Por adjudicar [DATE] Degratec 25 Cuñete x 20Kg - (Adjuntar ficha técn…" at bounding box center [737, 310] width 853 height 491
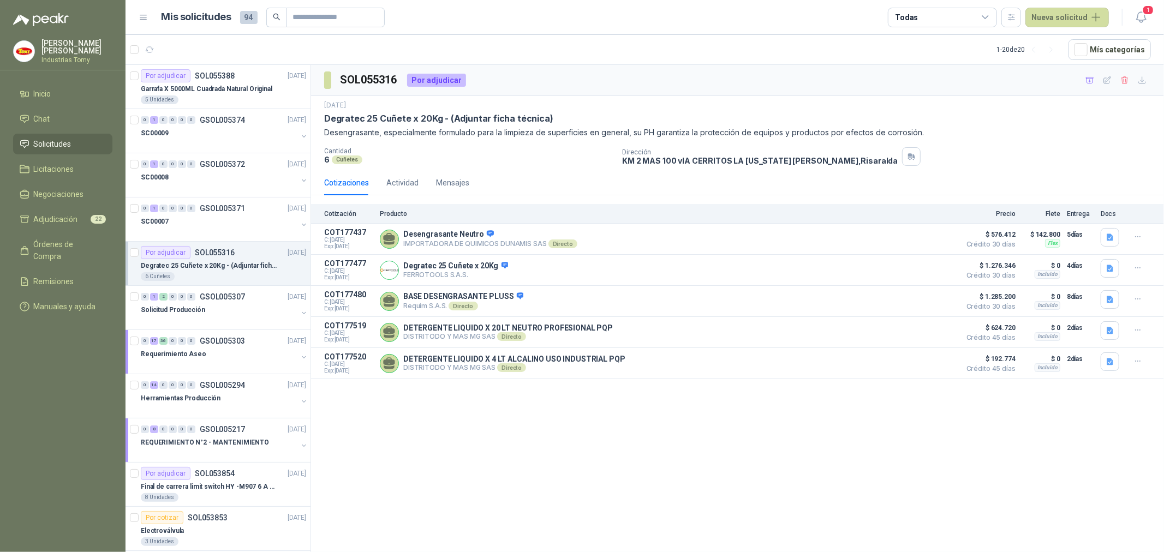
click at [608, 432] on div "SOL055316 Por adjudicar [DATE] Degratec 25 Cuñete x 20Kg - (Adjuntar ficha técn…" at bounding box center [737, 310] width 853 height 491
click at [647, 477] on div "SOL055316 Por adjudicar [DATE] Degratec 25 Cuñete x 20Kg - (Adjuntar ficha técn…" at bounding box center [737, 310] width 853 height 491
click at [674, 470] on div "SOL055316 Por adjudicar [DATE] Degratec 25 Cuñete x 20Kg - (Adjuntar ficha técn…" at bounding box center [737, 310] width 853 height 491
click at [634, 456] on div "SOL055316 Por adjudicar [DATE] Degratec 25 Cuñete x 20Kg - (Adjuntar ficha técn…" at bounding box center [737, 310] width 853 height 491
click at [581, 131] on p "Desengrasante, especialmente formulado para la limpieza de superficies en gener…" at bounding box center [737, 133] width 827 height 12
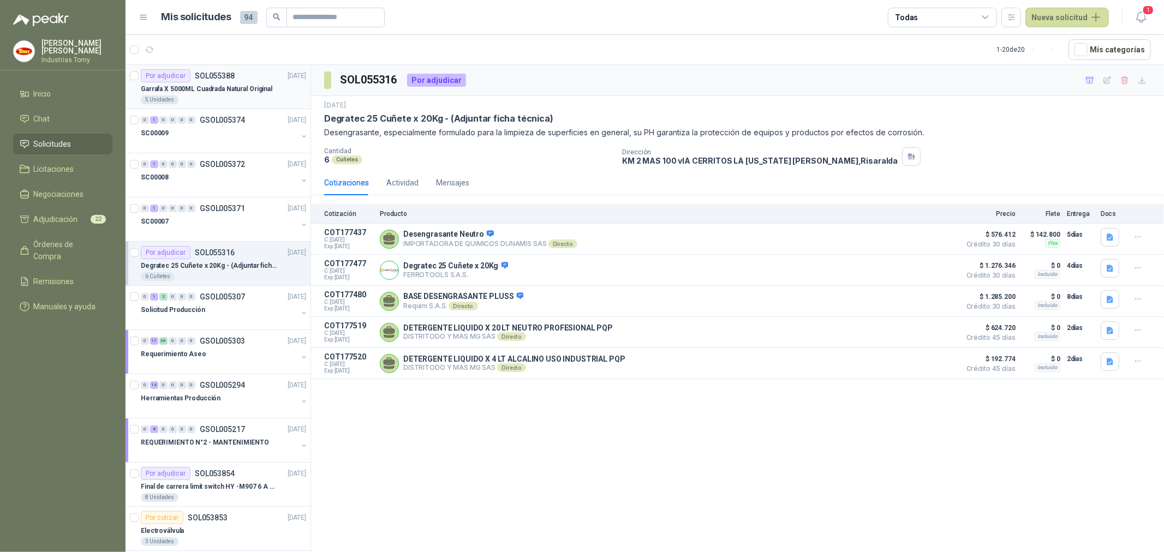
click at [235, 95] on div "5 Unidades" at bounding box center [223, 99] width 165 height 9
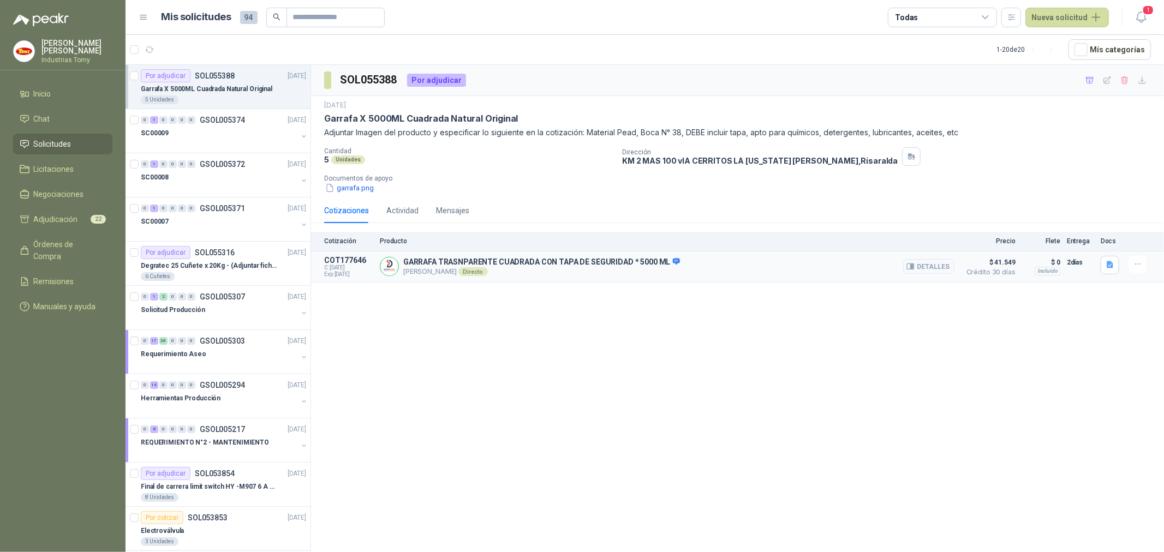
click at [631, 265] on p "GARRAFA TRASNPARENTE CUADRADA CON TAPA DE SEGURIDAD * 5000 ML" at bounding box center [541, 263] width 277 height 10
click at [935, 267] on button "Detalles" at bounding box center [928, 266] width 51 height 15
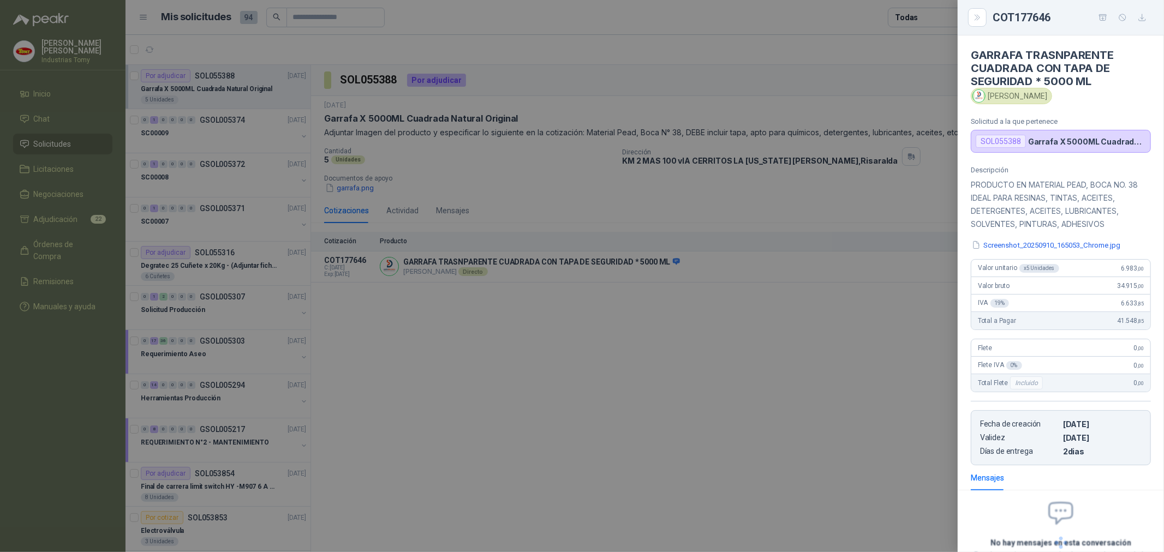
scroll to position [52, 0]
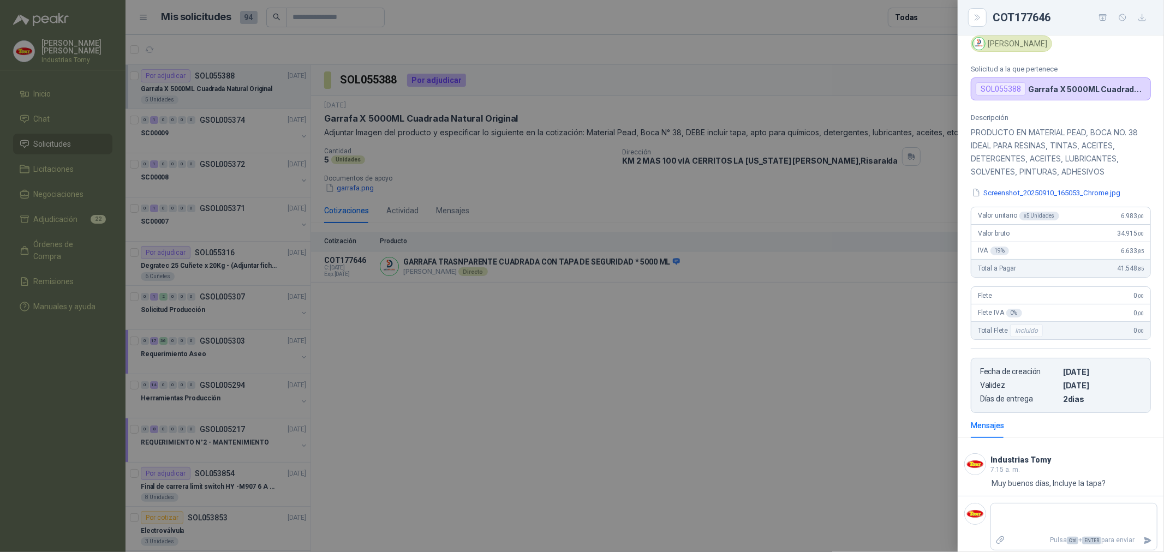
click at [1057, 193] on button "Screenshot_20250910_165053_Chrome.jpg" at bounding box center [1046, 192] width 151 height 11
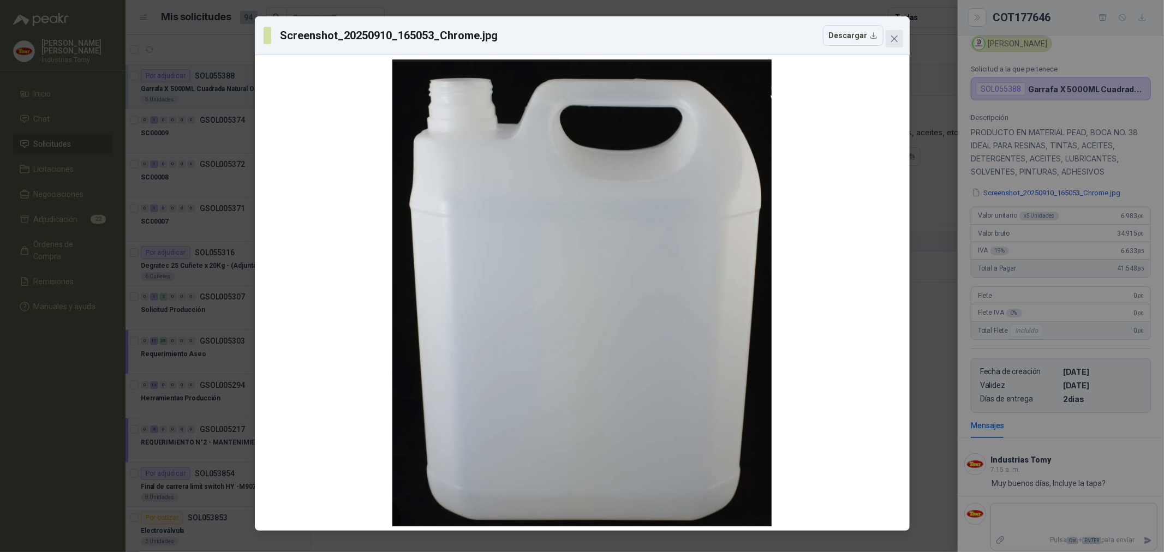
click at [890, 41] on icon "close" at bounding box center [894, 38] width 9 height 9
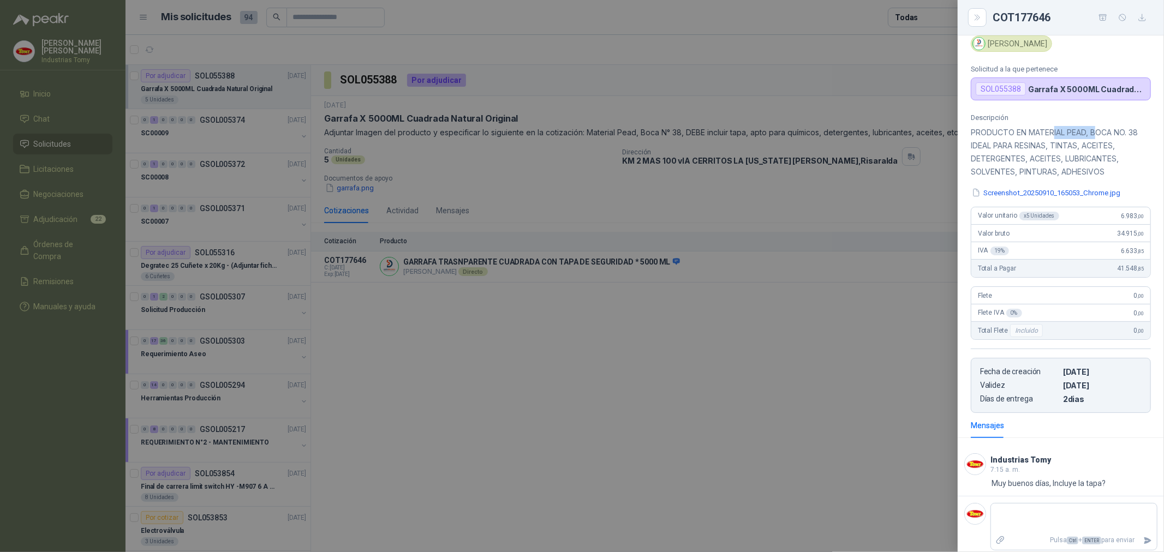
drag, startPoint x: 1055, startPoint y: 132, endPoint x: 1099, endPoint y: 134, distance: 44.8
click at [1099, 134] on p "PRODUCTO EN MATERIAL PEAD, BOCA NO. 38 IDEAL PARA RESINAS, TINTAS, ACEITES, DET…" at bounding box center [1061, 152] width 180 height 52
click at [1099, 136] on p "PRODUCTO EN MATERIAL PEAD, BOCA NO. 38 IDEAL PARA RESINAS, TINTAS, ACEITES, DET…" at bounding box center [1061, 152] width 180 height 52
drag, startPoint x: 1123, startPoint y: 217, endPoint x: 1136, endPoint y: 216, distance: 13.1
click at [1136, 216] on div "Valor unitario x 5 Unidades 6.983 ,00" at bounding box center [1060, 215] width 179 height 17
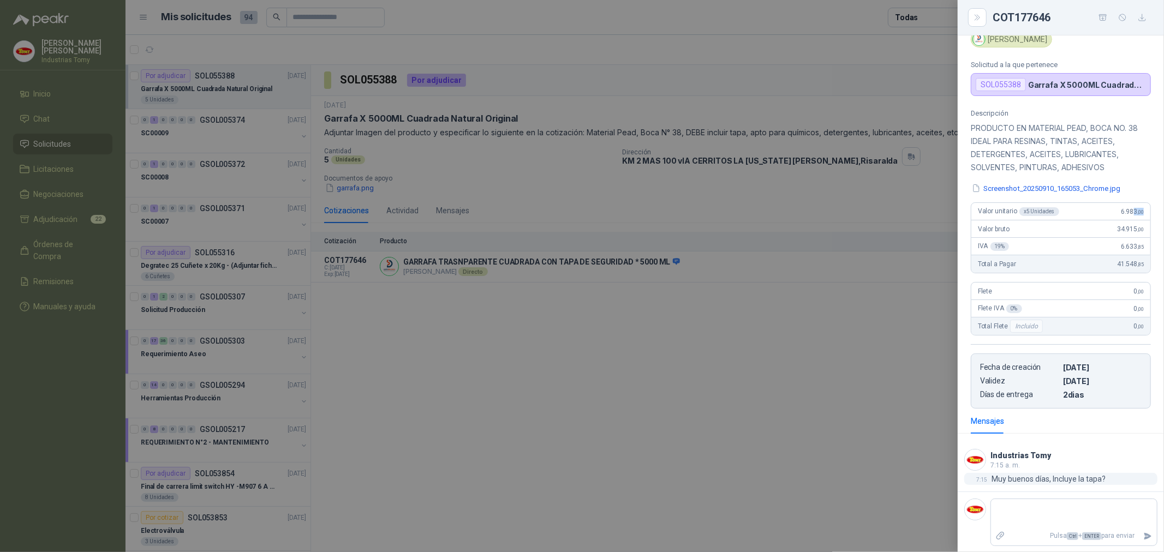
scroll to position [58, 0]
click at [1109, 478] on div "7:15 Muy buenos días, Incluye la tapa?" at bounding box center [1060, 479] width 193 height 12
drag, startPoint x: 1038, startPoint y: 152, endPoint x: 1065, endPoint y: 155, distance: 26.4
click at [1065, 155] on p "PRODUCTO EN MATERIAL PEAD, BOCA NO. 38 IDEAL PARA RESINAS, TINTAS, ACEITES, DET…" at bounding box center [1061, 147] width 180 height 52
click at [860, 343] on div at bounding box center [582, 276] width 1164 height 552
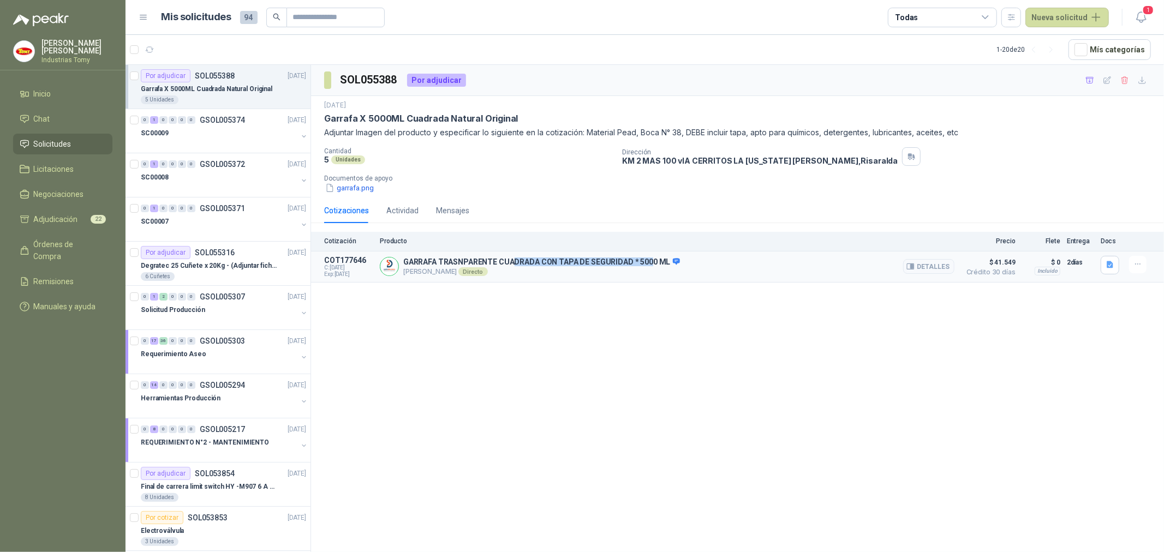
drag, startPoint x: 528, startPoint y: 263, endPoint x: 656, endPoint y: 258, distance: 128.3
click at [652, 258] on p "GARRAFA TRASNPARENTE CUADRADA CON TAPA DE SEGURIDAD * 5000 ML" at bounding box center [541, 263] width 277 height 10
drag, startPoint x: 658, startPoint y: 259, endPoint x: 680, endPoint y: 260, distance: 22.4
click at [658, 260] on p "GARRAFA TRASNPARENTE CUADRADA CON TAPA DE SEGURIDAD * 5000 ML" at bounding box center [541, 263] width 277 height 10
click at [928, 266] on button "Detalles" at bounding box center [928, 266] width 51 height 15
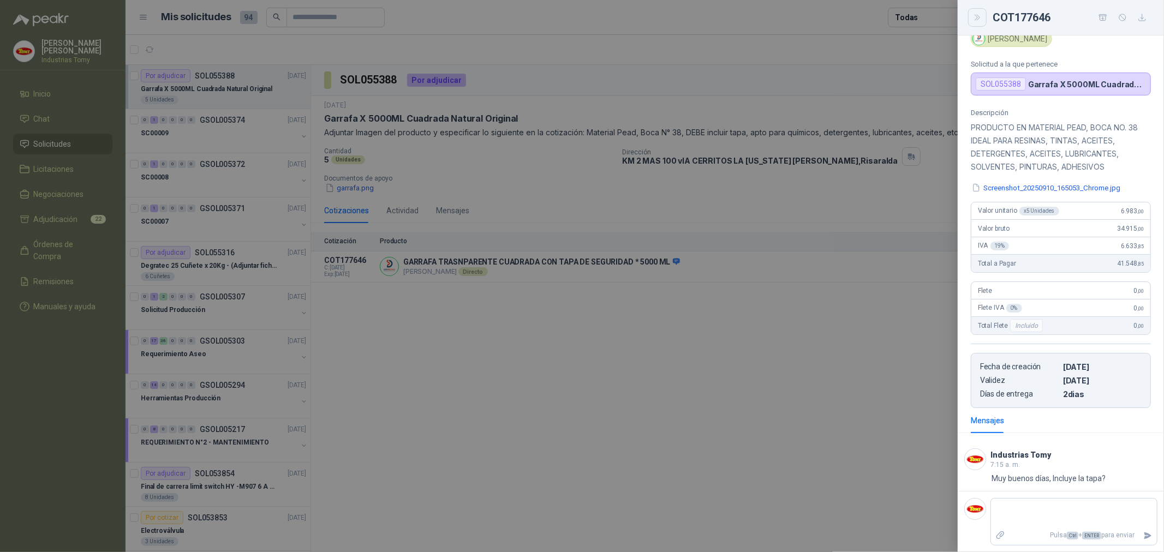
click at [981, 14] on icon "Close" at bounding box center [977, 17] width 9 height 9
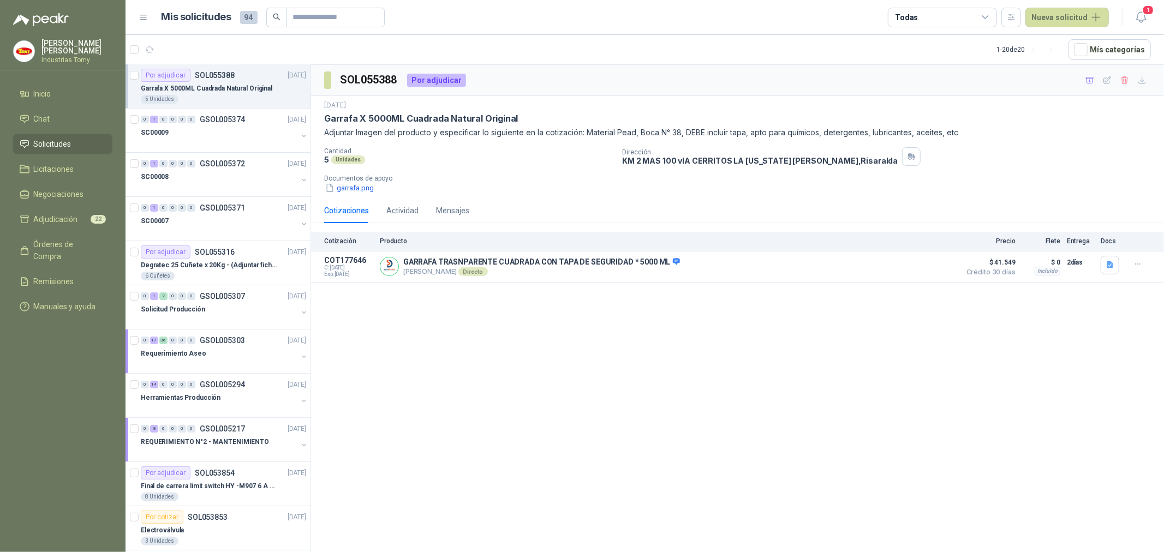
scroll to position [0, 0]
click at [504, 377] on div "SOL055388 Por adjudicar [DATE] Garrafa X 5000ML Cuadrada Natural Original Adjun…" at bounding box center [737, 310] width 853 height 491
click at [673, 445] on div "SOL055388 Por adjudicar [DATE] Garrafa X 5000ML Cuadrada Natural Original Adjun…" at bounding box center [737, 310] width 853 height 491
drag, startPoint x: 62, startPoint y: 230, endPoint x: 56, endPoint y: 221, distance: 10.8
click at [61, 228] on ul "Inicio Chat 1 Solicitudes Licitaciones Negociaciones Adjudicación 22 Órdenes de…" at bounding box center [62, 202] width 125 height 238
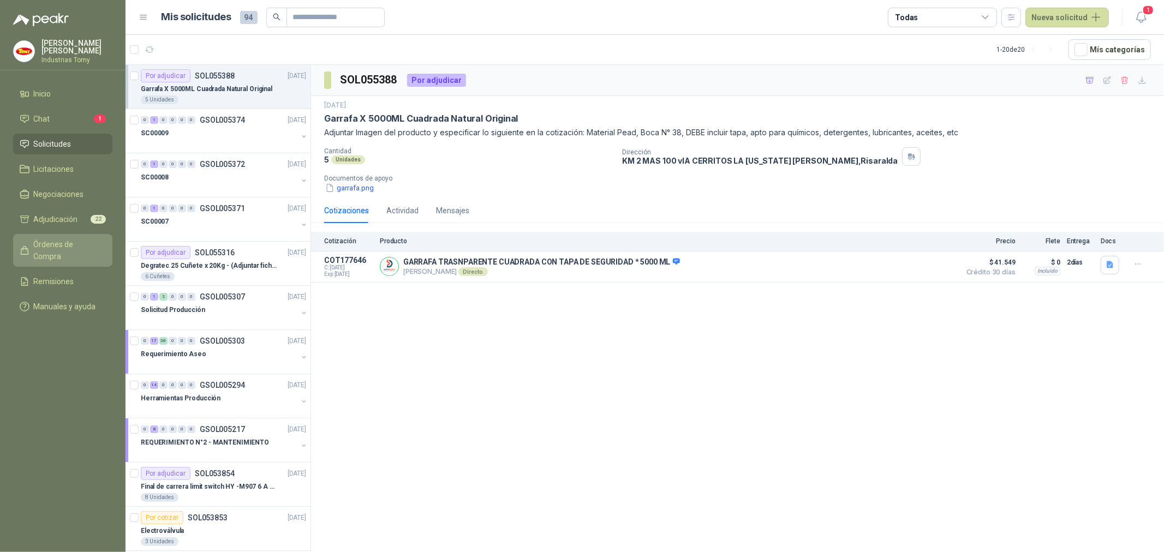
click at [71, 241] on span "Órdenes de Compra" at bounding box center [68, 250] width 68 height 24
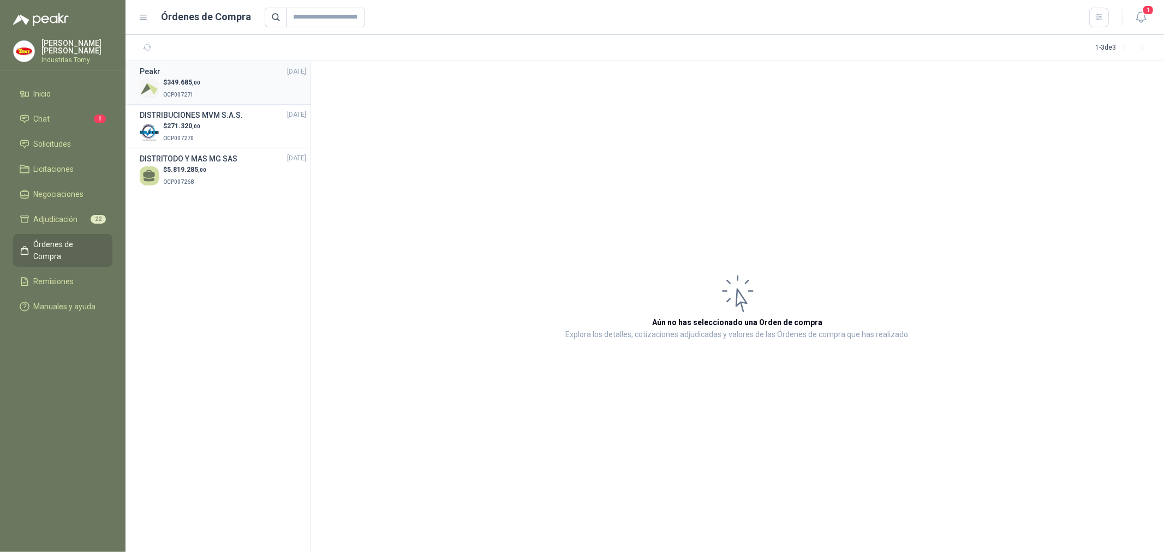
click at [216, 94] on div "$ 349.685 ,00 OCP007271" at bounding box center [223, 88] width 166 height 22
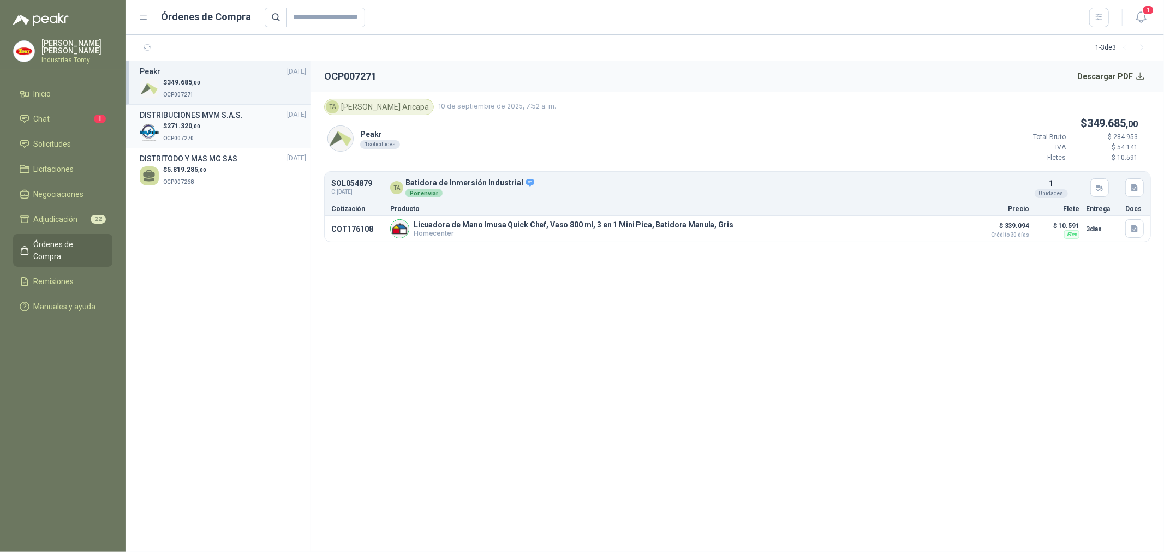
click at [219, 122] on div "$ 271.320 ,00 OCP007270" at bounding box center [223, 132] width 166 height 22
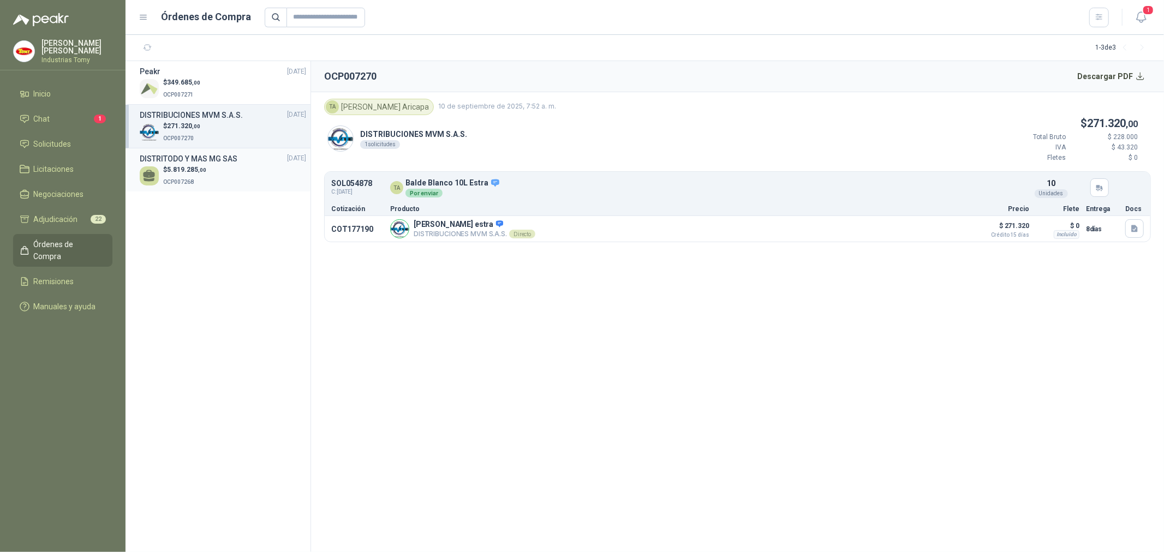
click at [233, 164] on h3 "DISTRITODO Y MAS MG SAS" at bounding box center [189, 159] width 98 height 12
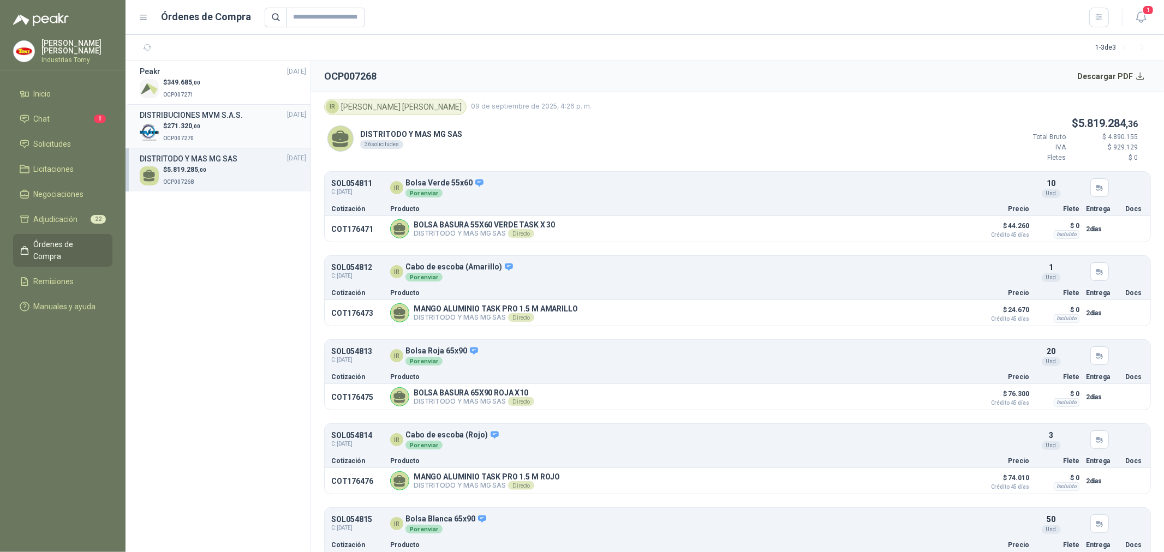
click at [226, 133] on div "$ 271.320 ,00 OCP007270" at bounding box center [223, 132] width 166 height 22
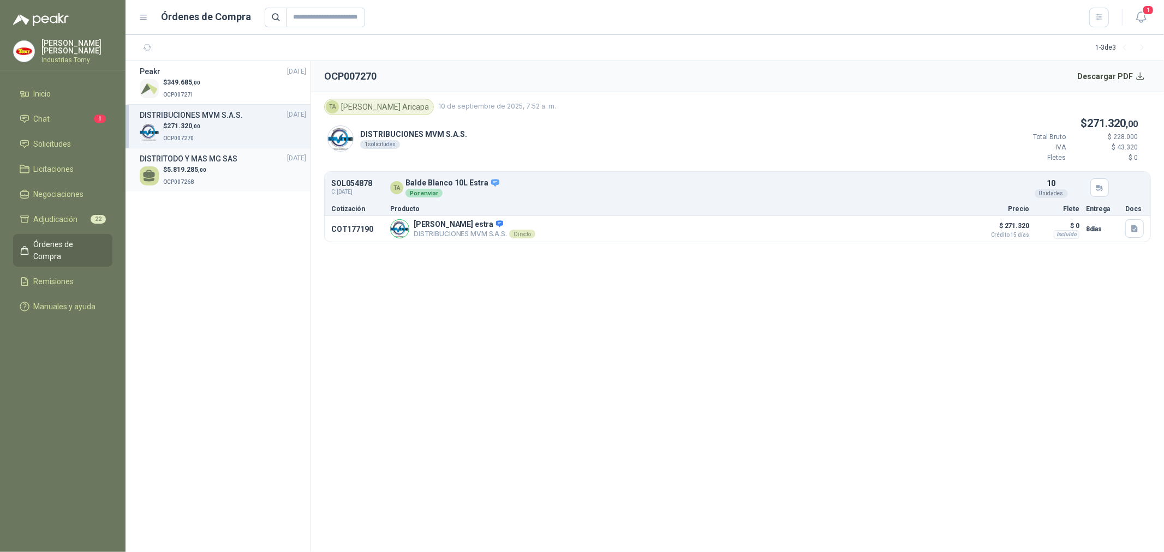
click at [223, 177] on div "$ 5.819.285 ,00 OCP007268" at bounding box center [223, 176] width 166 height 22
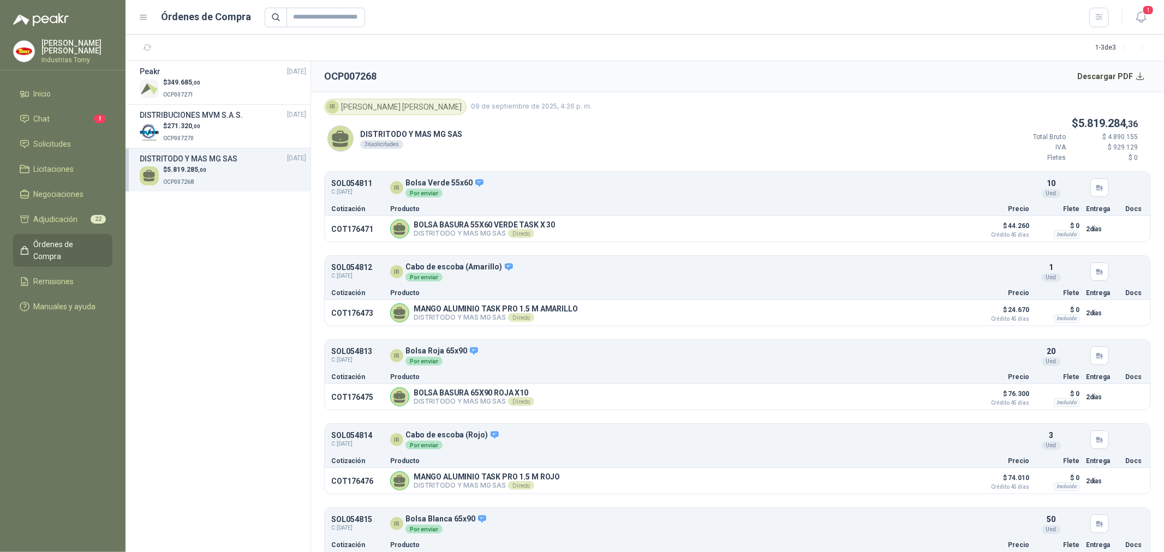
click at [242, 258] on section "Peakr [DATE] $ 349.685 ,00 OCP007271 DISTRIBUCIONES MVM S.A.S. [DATE] $ 271.320…" at bounding box center [218, 306] width 186 height 491
click at [86, 117] on li "Chat 1" at bounding box center [63, 119] width 86 height 12
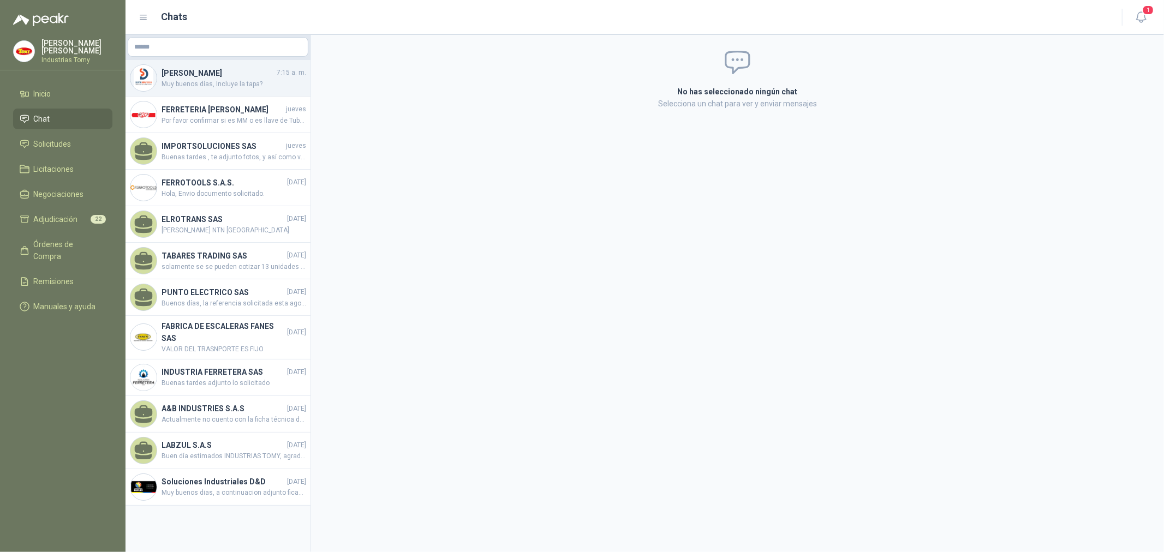
click at [212, 83] on span "Muy buenos días, Incluye la tapa?" at bounding box center [234, 84] width 145 height 10
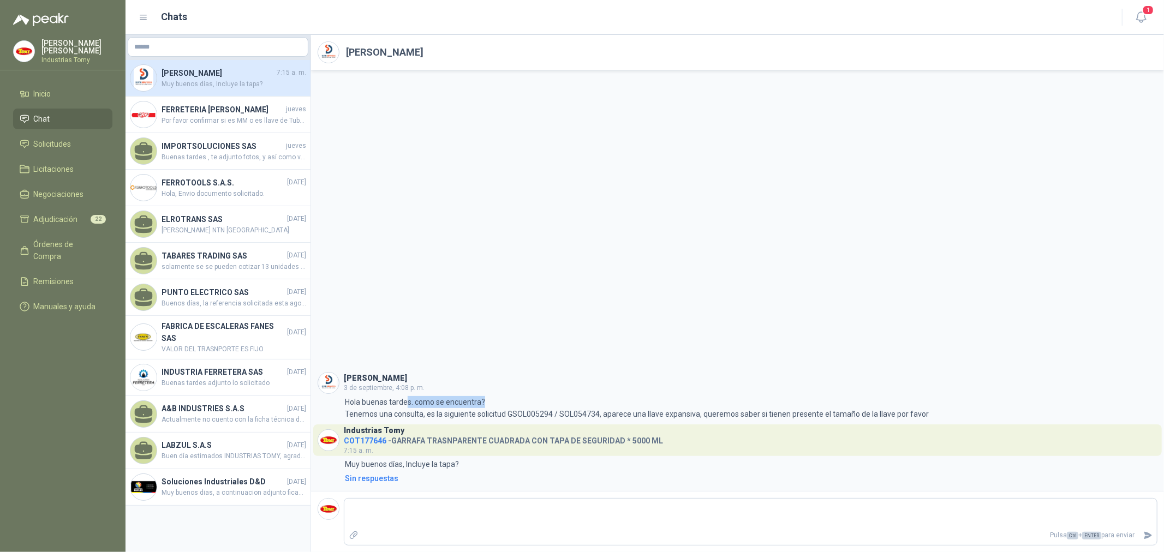
drag, startPoint x: 405, startPoint y: 406, endPoint x: 498, endPoint y: 395, distance: 92.9
click at [498, 395] on div "[PERSON_NAME] [DATE] 4:08 p. m. 4:08 Hola buenas tardes. como se encuentra? Ten…" at bounding box center [738, 396] width 840 height 48
drag, startPoint x: 456, startPoint y: 417, endPoint x: 620, endPoint y: 407, distance: 164.6
click at [620, 407] on p "Hola buenas tardes. como se encuentra? Tenemos una consulta, es la siguiente so…" at bounding box center [637, 408] width 584 height 24
click at [678, 415] on p "Hola buenas tardes. como se encuentra? Tenemos una consulta, es la siguiente so…" at bounding box center [637, 408] width 584 height 24
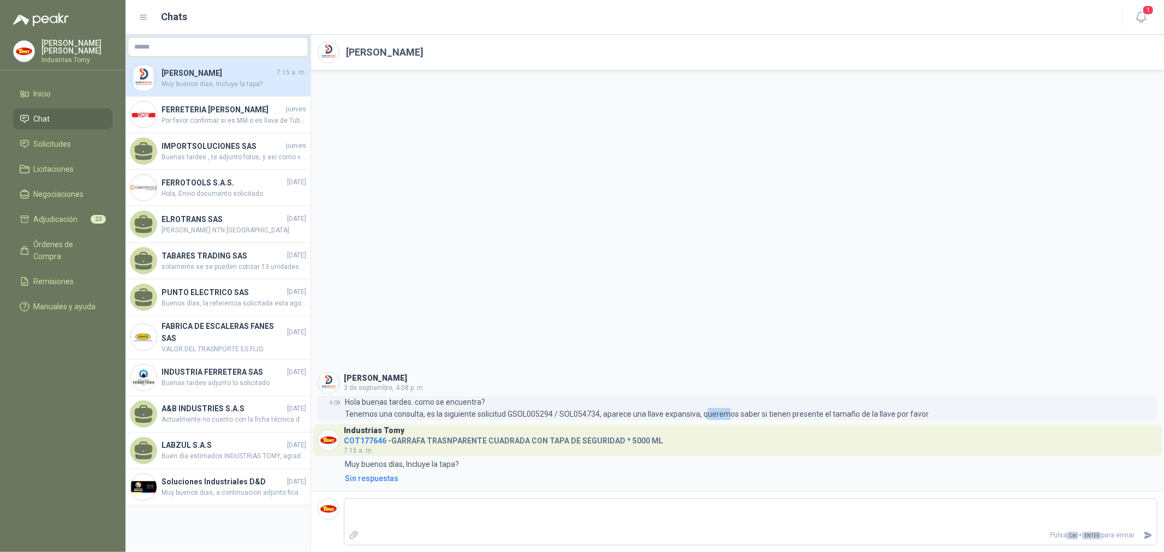
drag, startPoint x: 718, startPoint y: 413, endPoint x: 705, endPoint y: 409, distance: 13.5
click at [705, 409] on p "Hola buenas tardes. como se encuentra? Tenemos una consulta, es la siguiente so…" at bounding box center [637, 408] width 584 height 24
